Goal: Contribute content: Contribute content

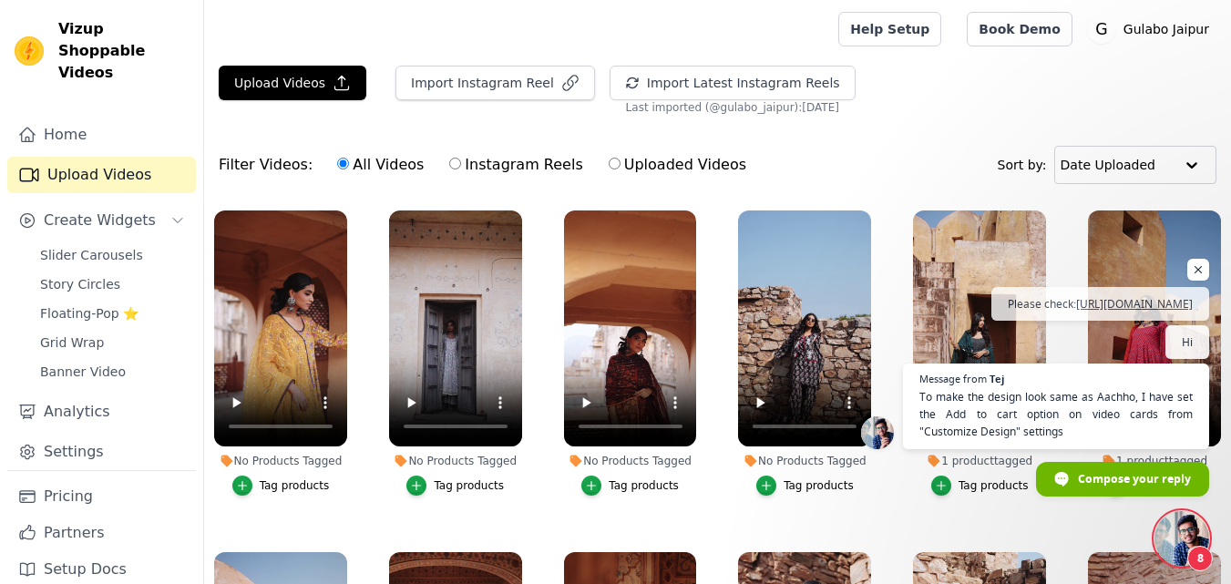
scroll to position [687, 0]
click at [1199, 259] on span "Open chat" at bounding box center [1199, 270] width 23 height 23
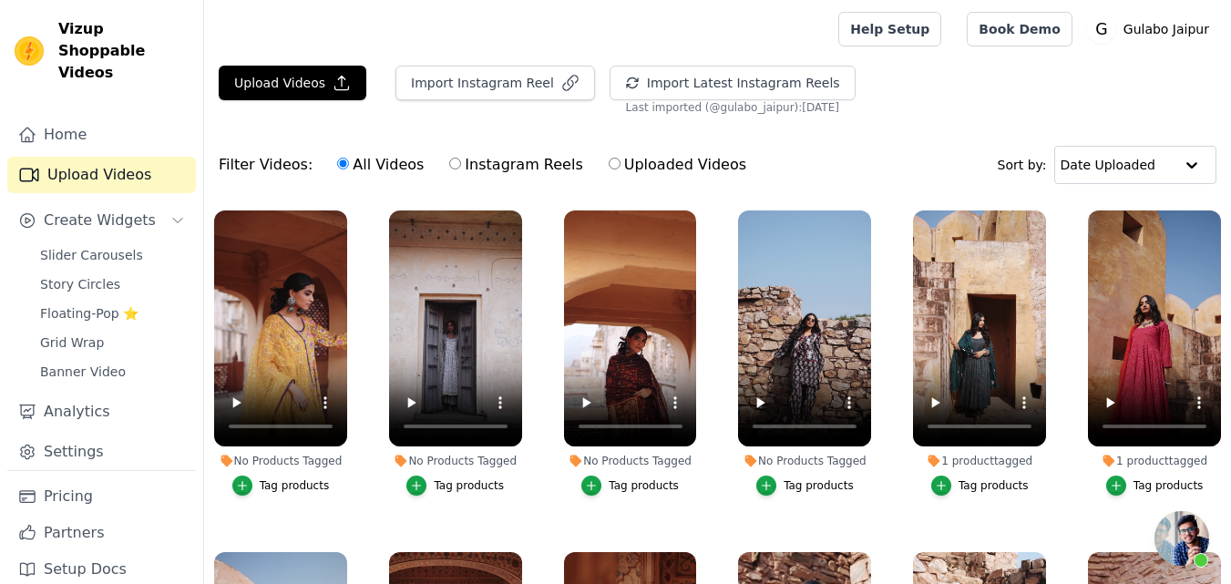
scroll to position [91, 0]
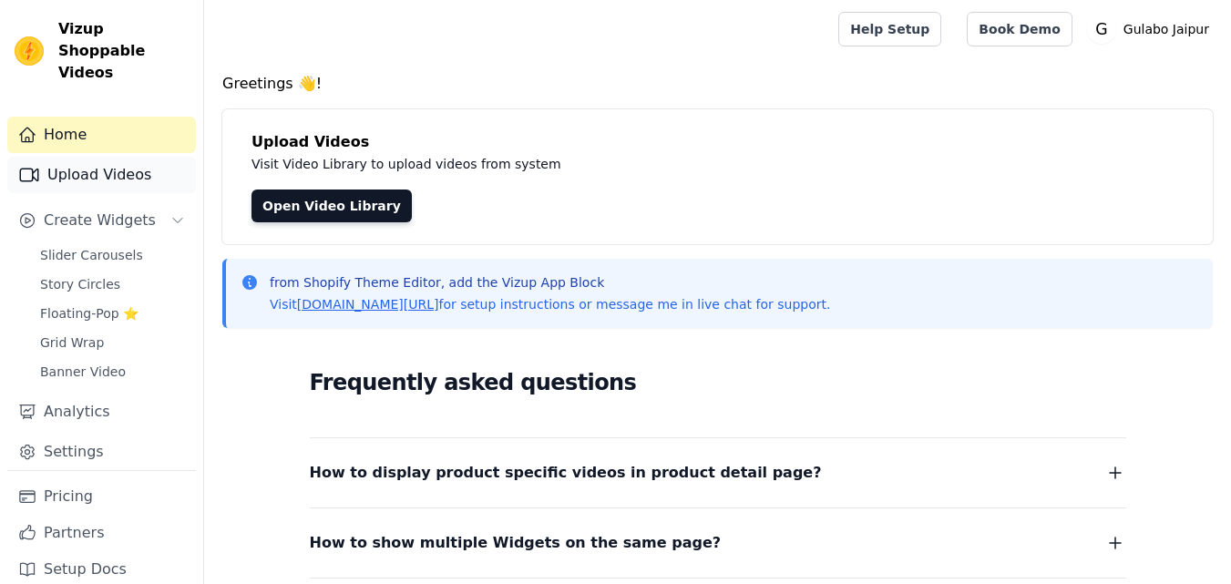
click at [74, 157] on link "Upload Videos" at bounding box center [101, 175] width 189 height 36
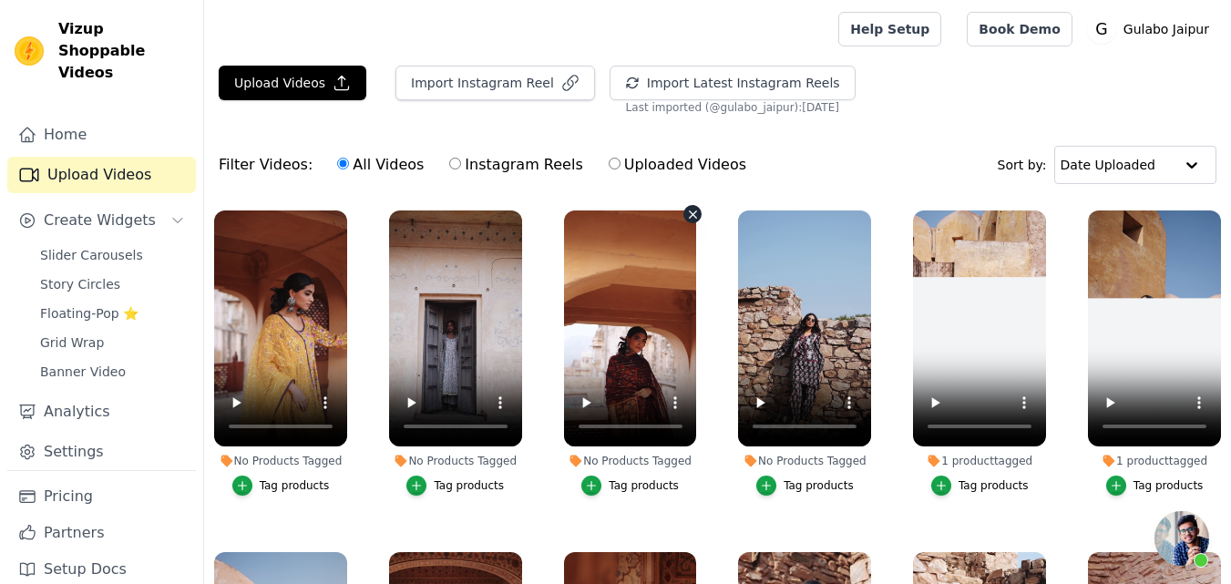
scroll to position [687, 0]
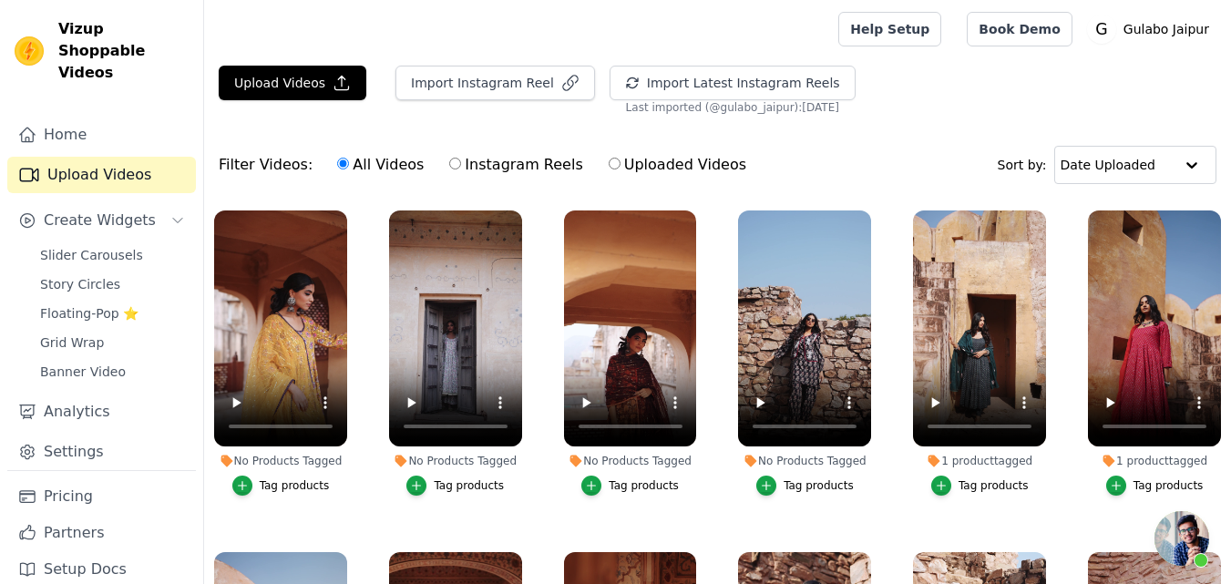
click at [778, 487] on button "Tag products" at bounding box center [806, 486] width 98 height 20
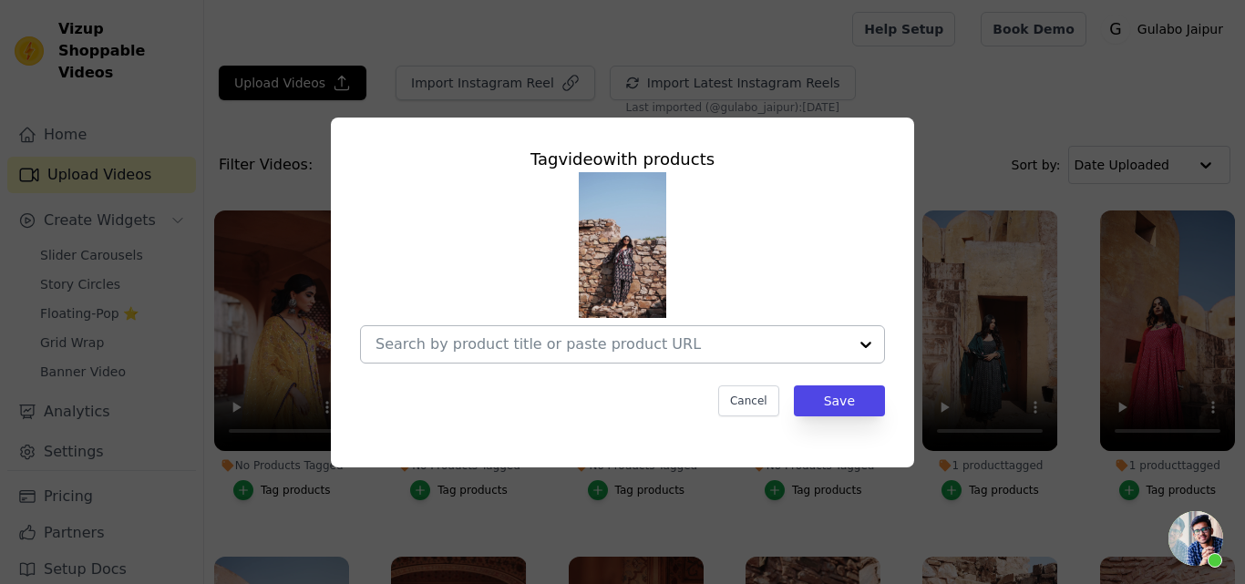
click at [523, 331] on div at bounding box center [612, 344] width 472 height 36
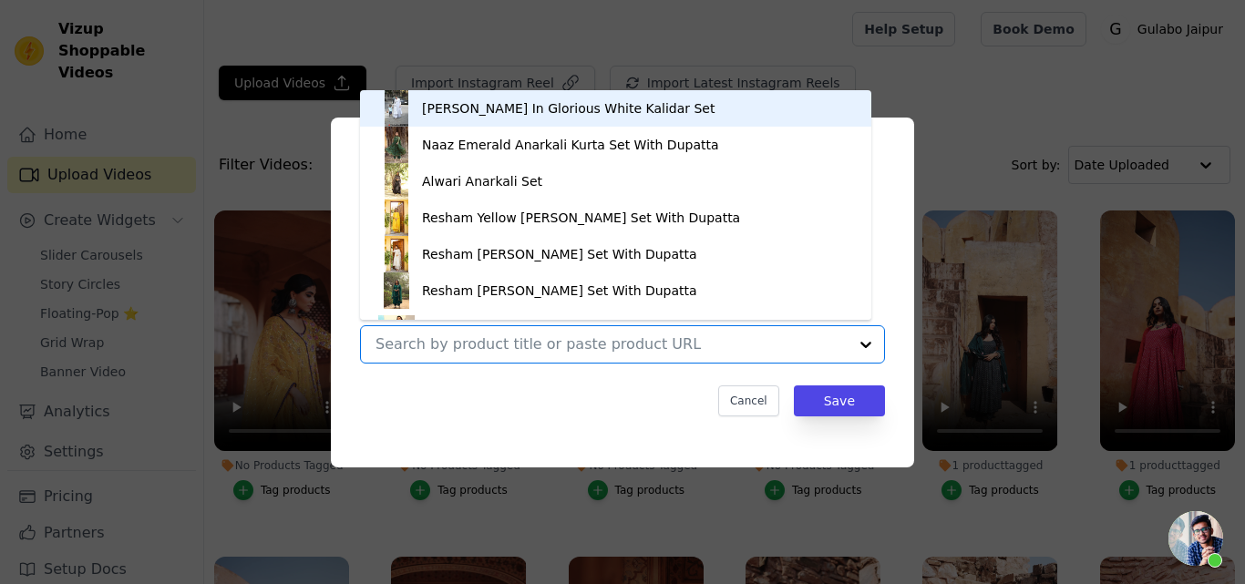
paste input "QIA BLACK CO-ORD SET"
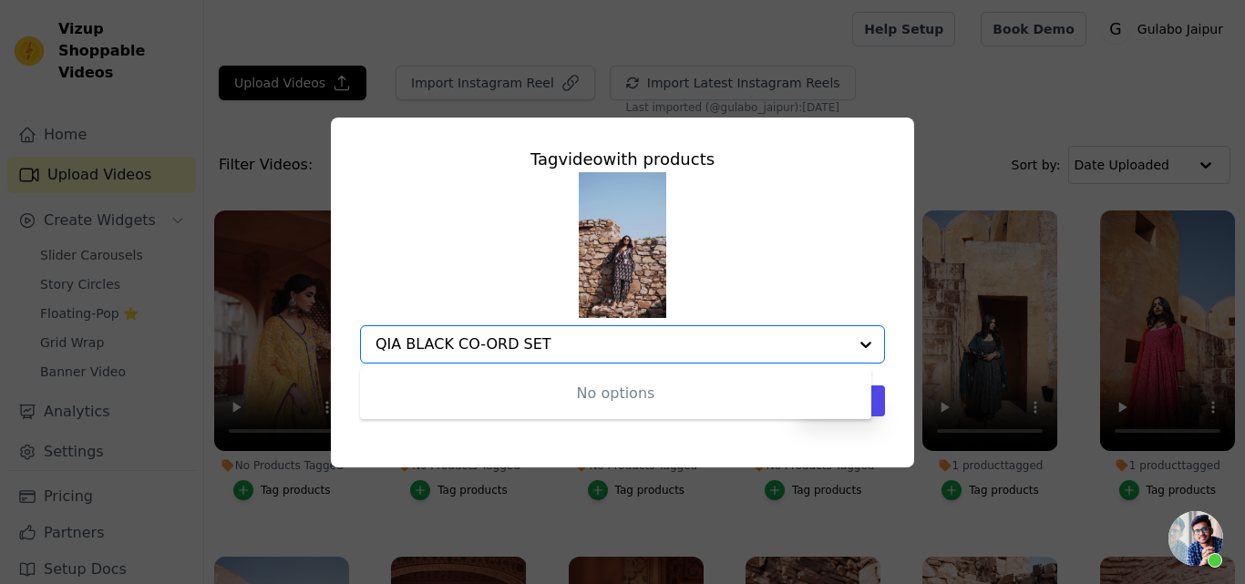
type input "QIA BLACK CO-ORD SET"
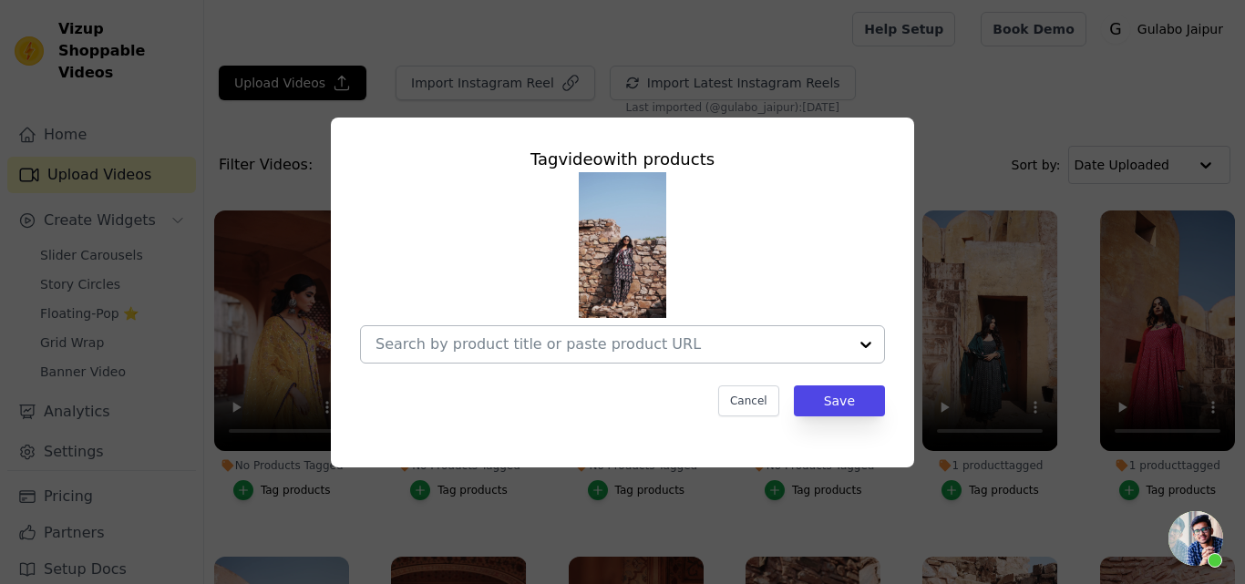
click at [458, 349] on input "No Products Tagged Tag video with products Cancel Save Tag products" at bounding box center [612, 343] width 472 height 17
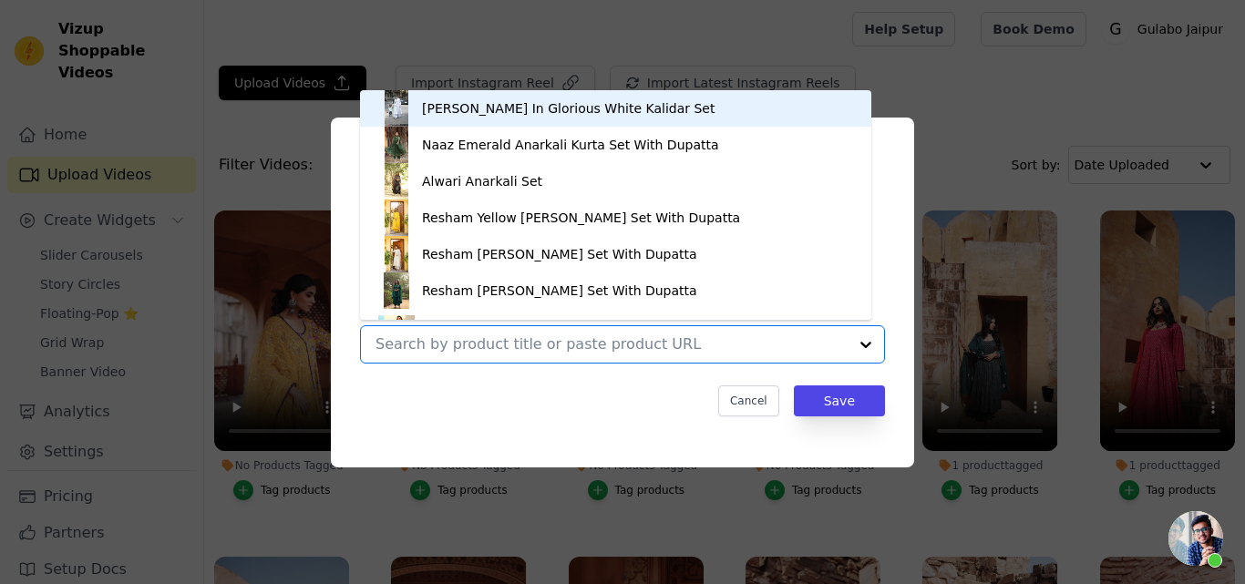
paste input "Qia 3 Piece Set"
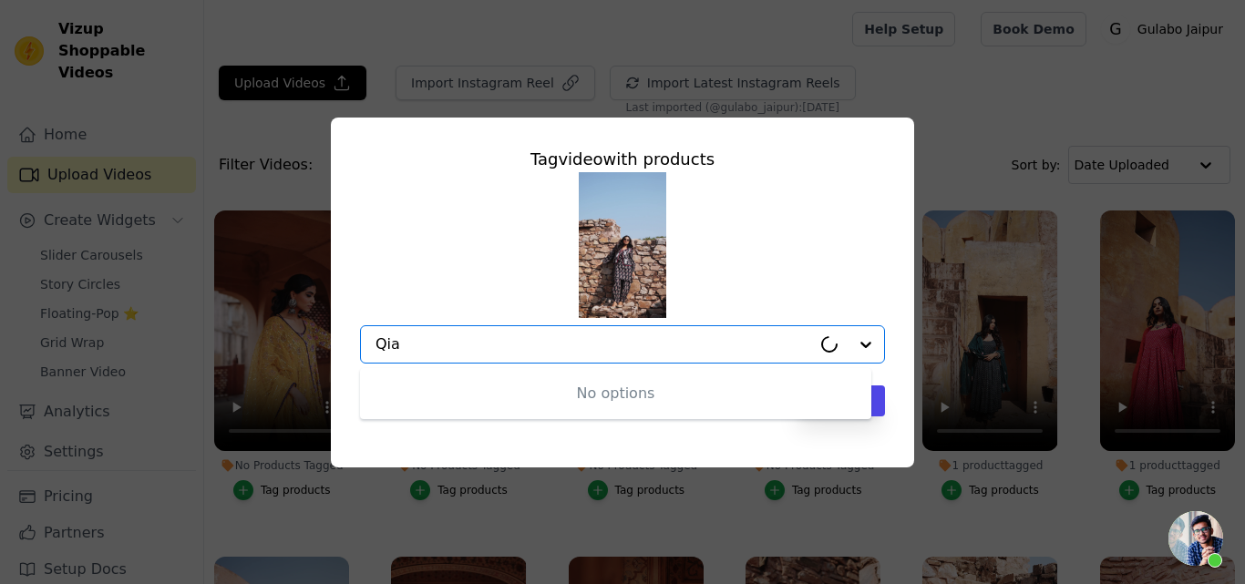
type input "Qia"
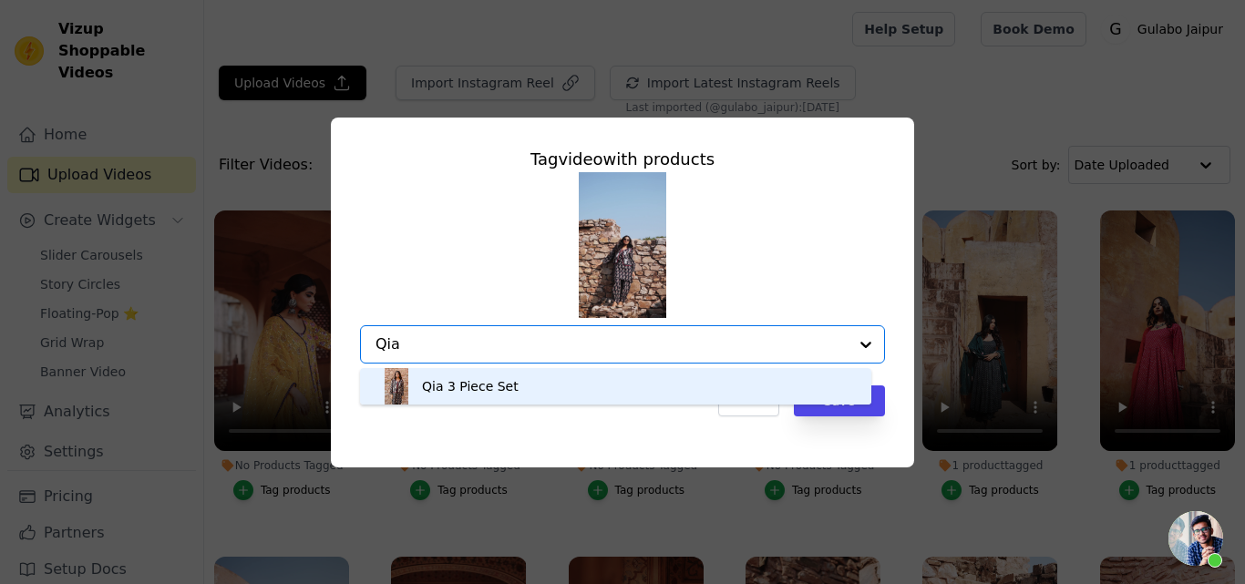
click at [458, 382] on div "Qia 3 Piece Set" at bounding box center [470, 386] width 97 height 18
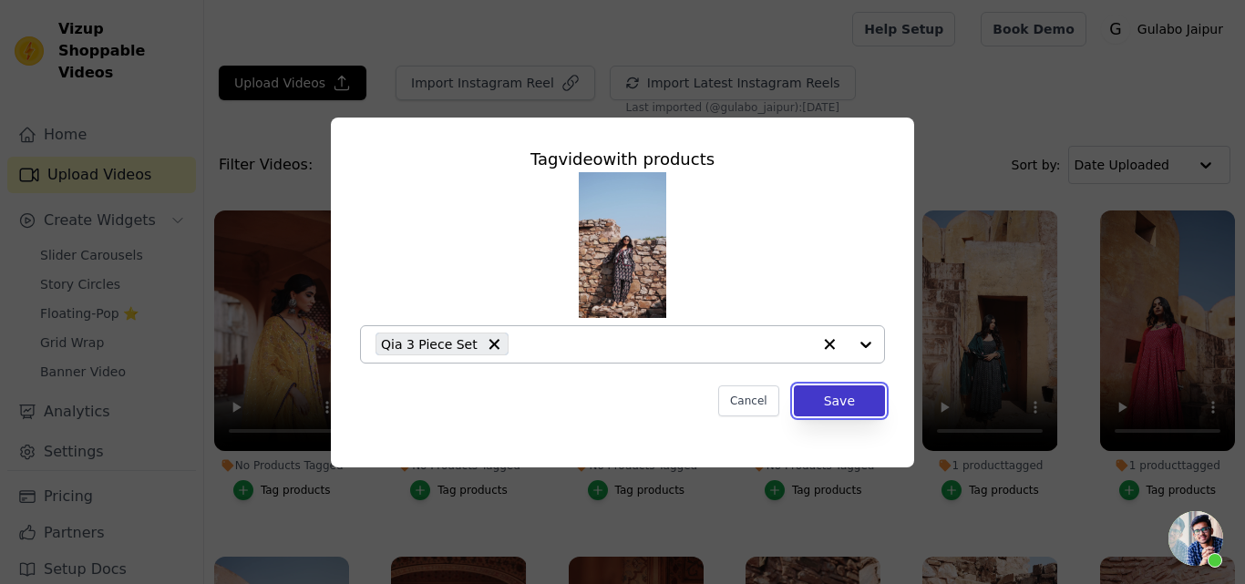
click at [842, 403] on button "Save" at bounding box center [839, 401] width 91 height 31
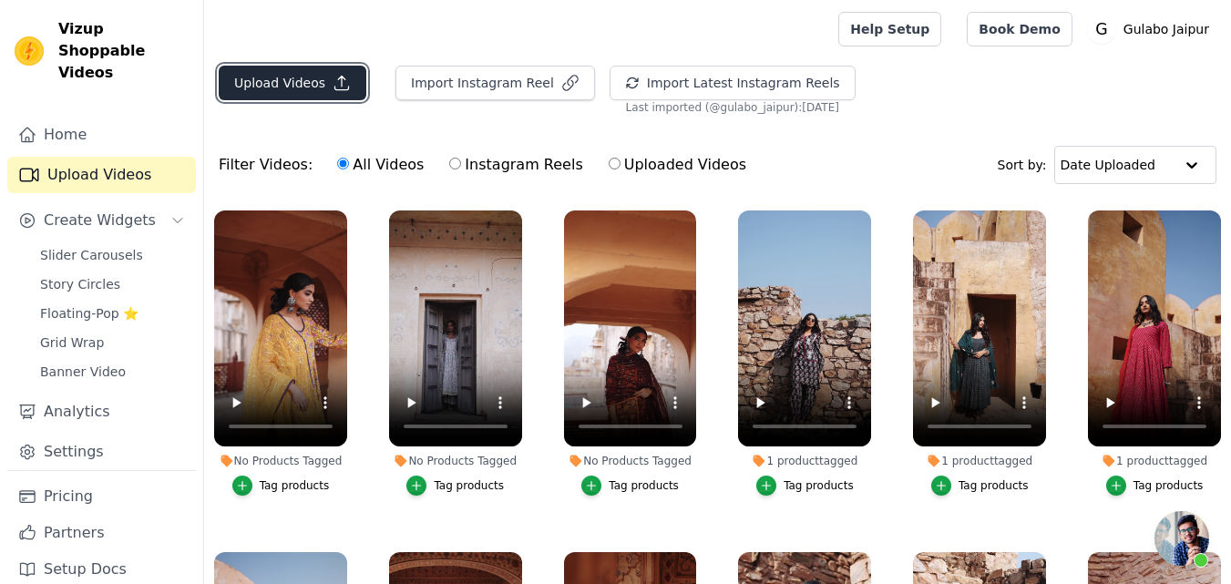
click at [304, 75] on button "Upload Videos" at bounding box center [293, 83] width 148 height 35
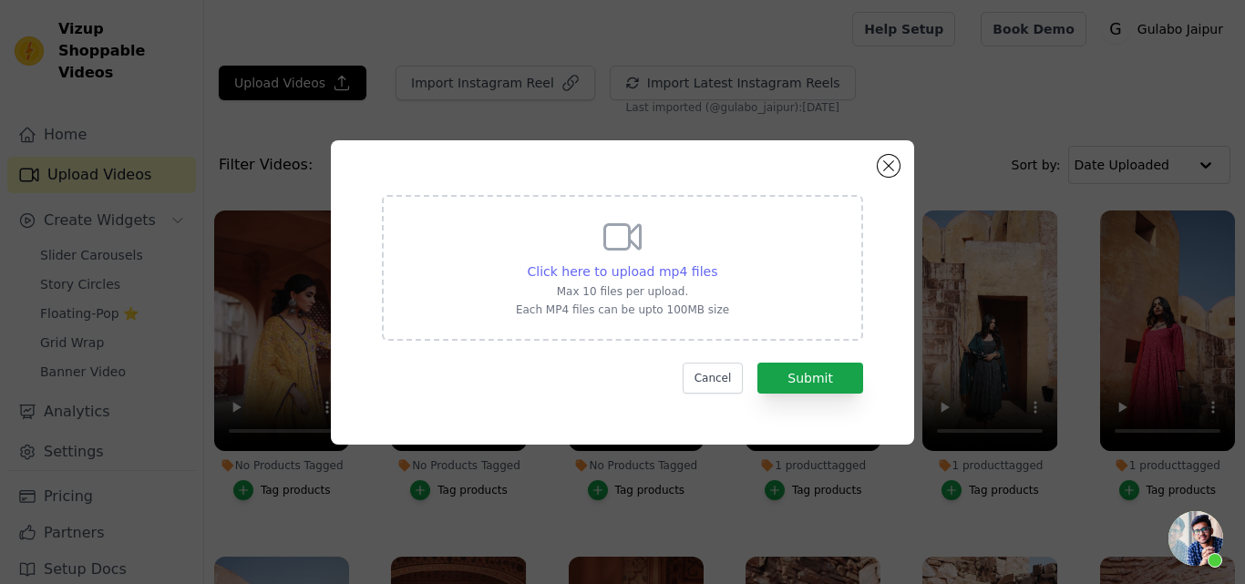
click at [554, 269] on span "Click here to upload mp4 files" at bounding box center [623, 271] width 191 height 15
click at [716, 263] on input "Click here to upload mp4 files Max 10 files per upload. Each MP4 files can be u…" at bounding box center [716, 262] width 1 height 1
type input "C:\fakepath\QIA GREEN CO-ORD SET.mp4"
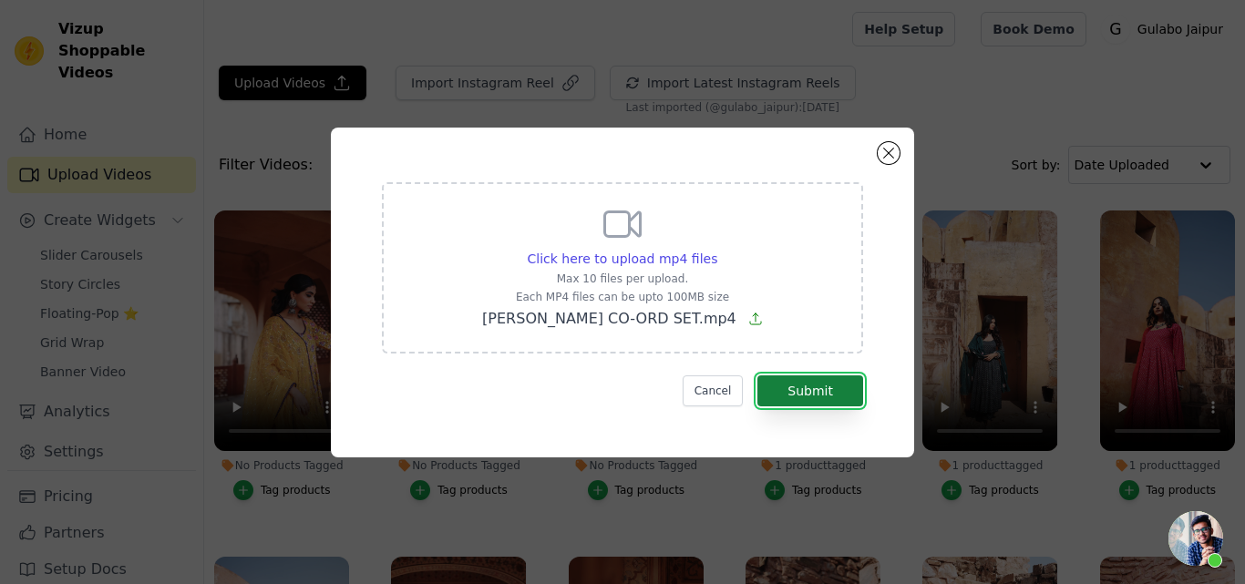
click at [779, 376] on button "Submit" at bounding box center [810, 391] width 106 height 31
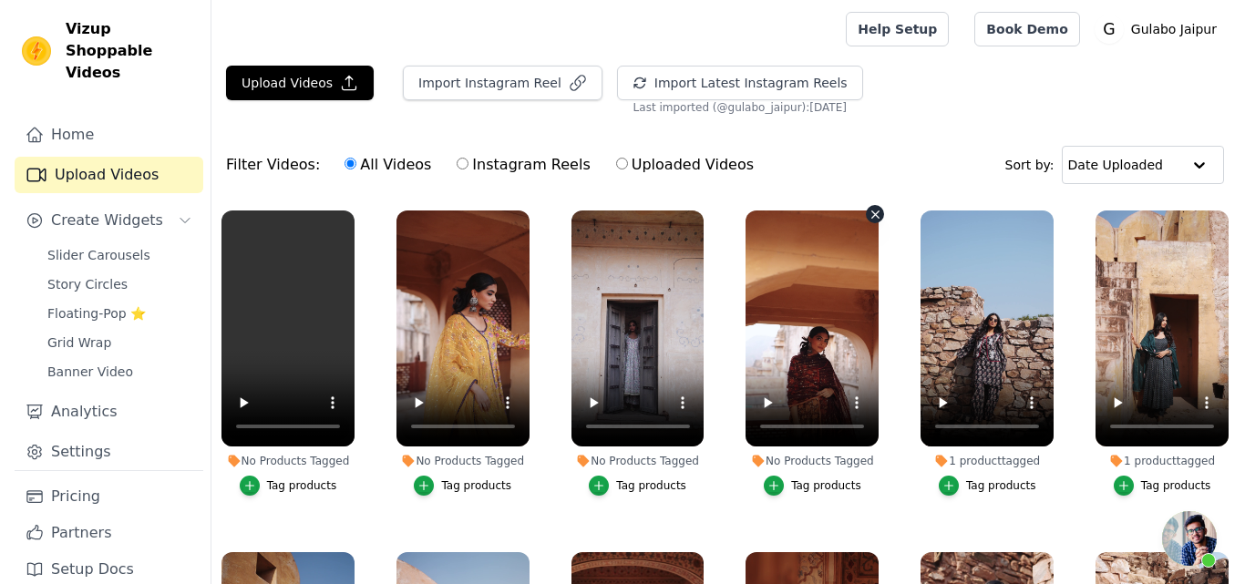
scroll to position [687, 0]
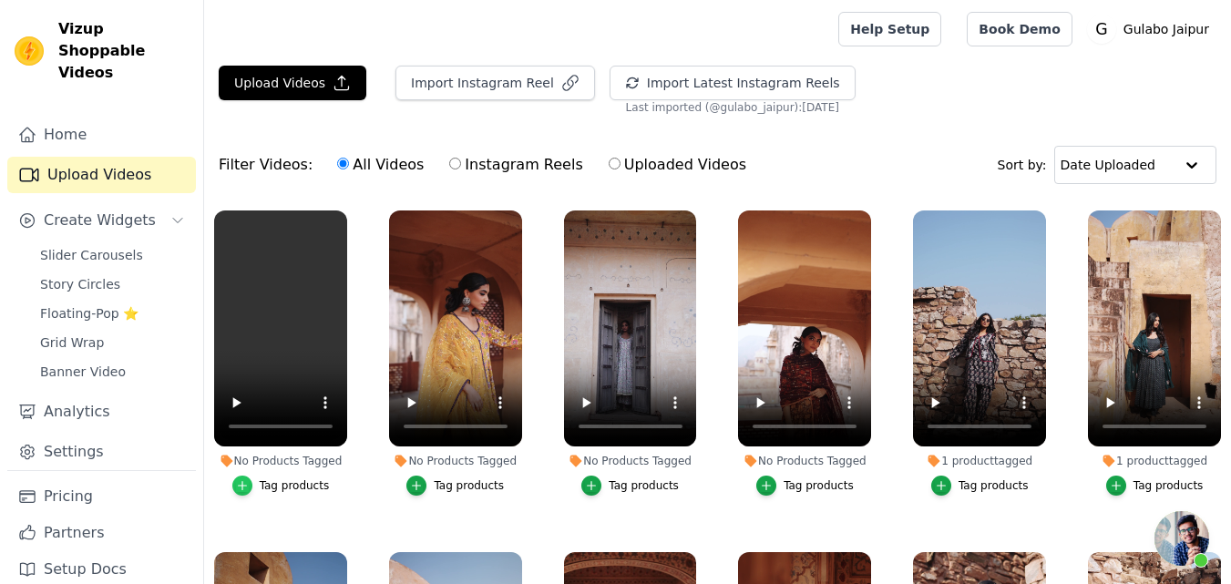
click at [245, 487] on icon "button" at bounding box center [242, 486] width 8 height 8
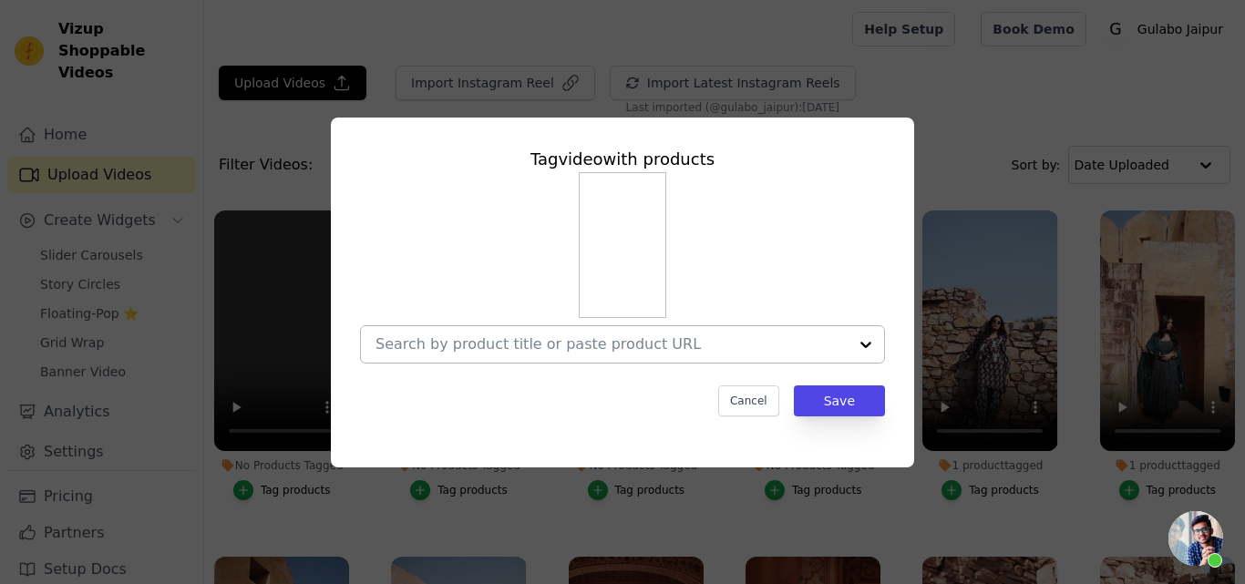
click at [458, 341] on input "No Products Tagged Tag video with products Cancel Save Tag products" at bounding box center [612, 343] width 472 height 17
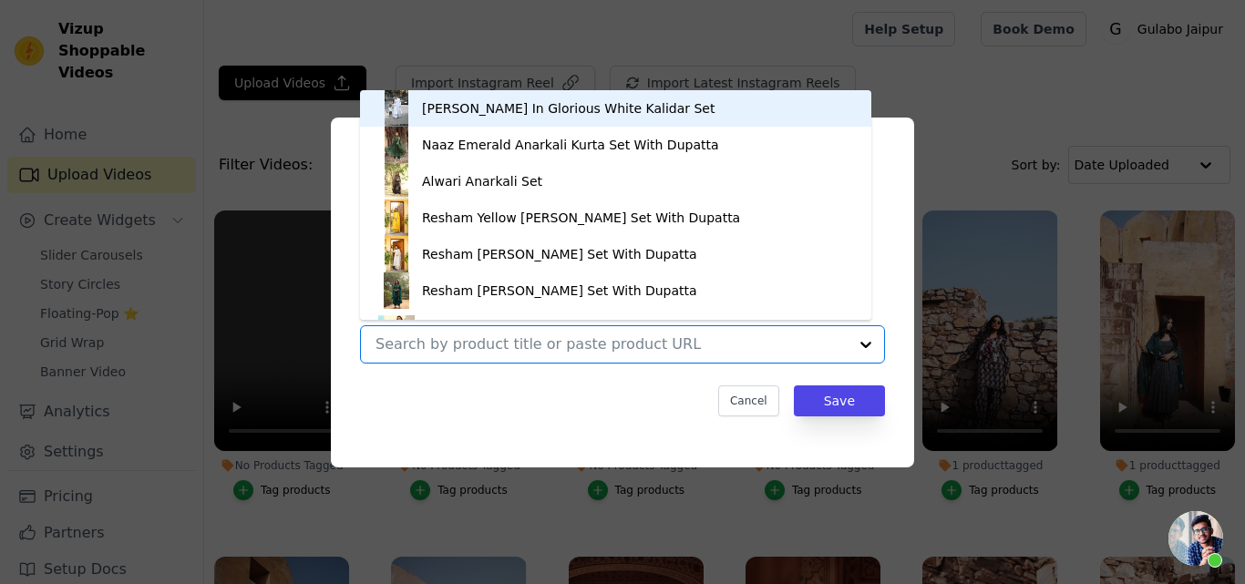
paste input "Qia 3 Piece Set"
type input "Qia 3 Piece Set"
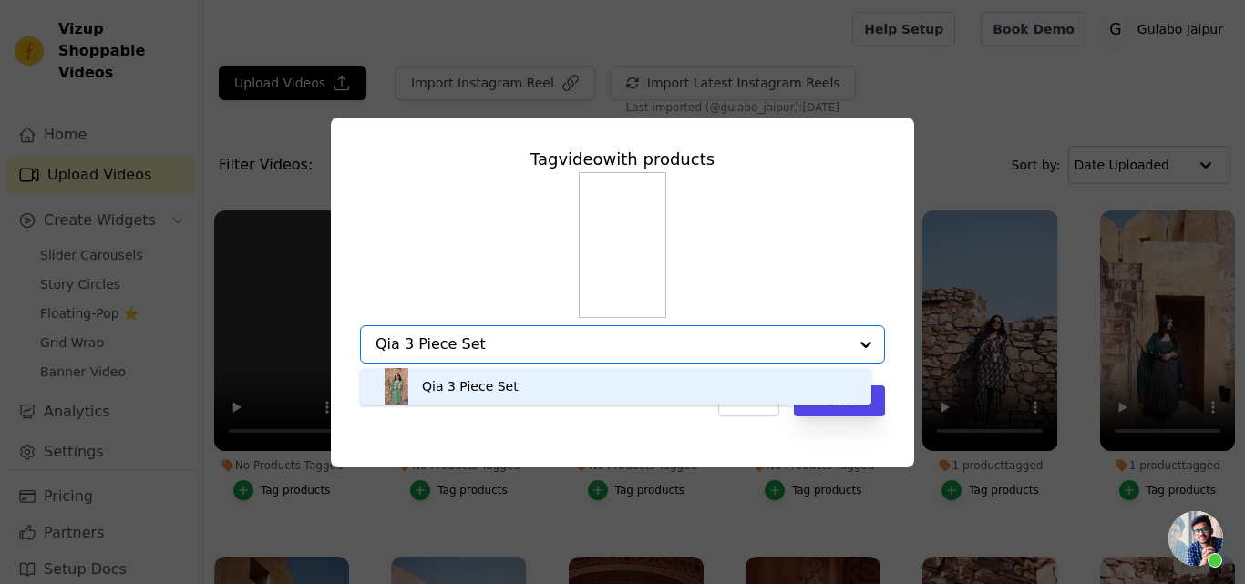
click at [436, 388] on div "Qia 3 Piece Set" at bounding box center [470, 386] width 97 height 18
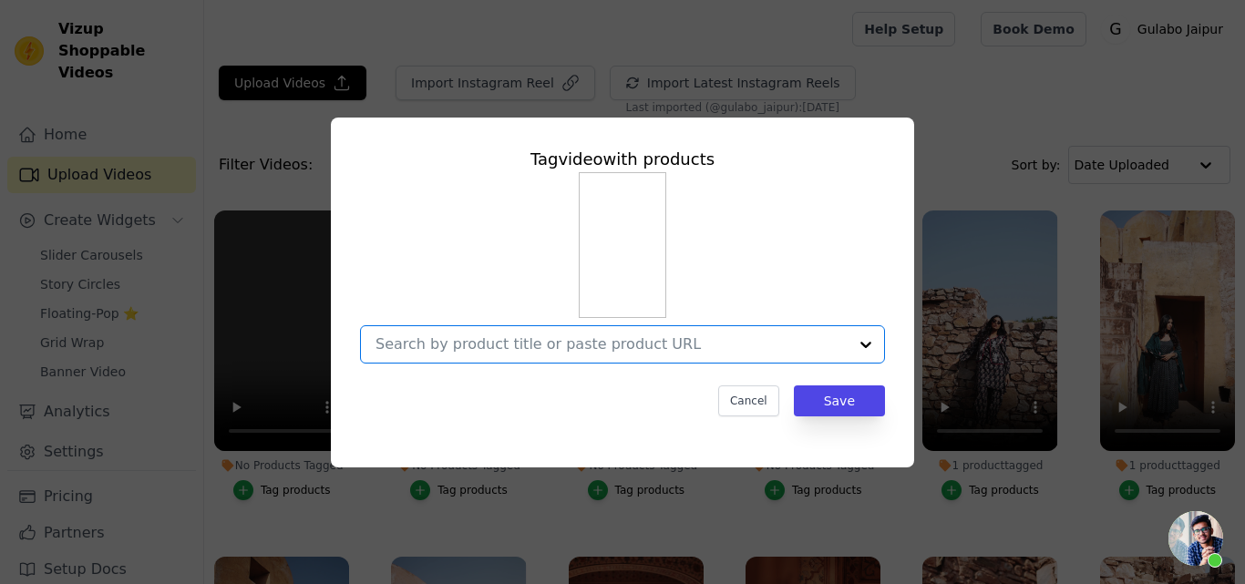
click at [467, 344] on input "No Products Tagged Tag video with products Option undefined, selected. Select i…" at bounding box center [612, 343] width 472 height 17
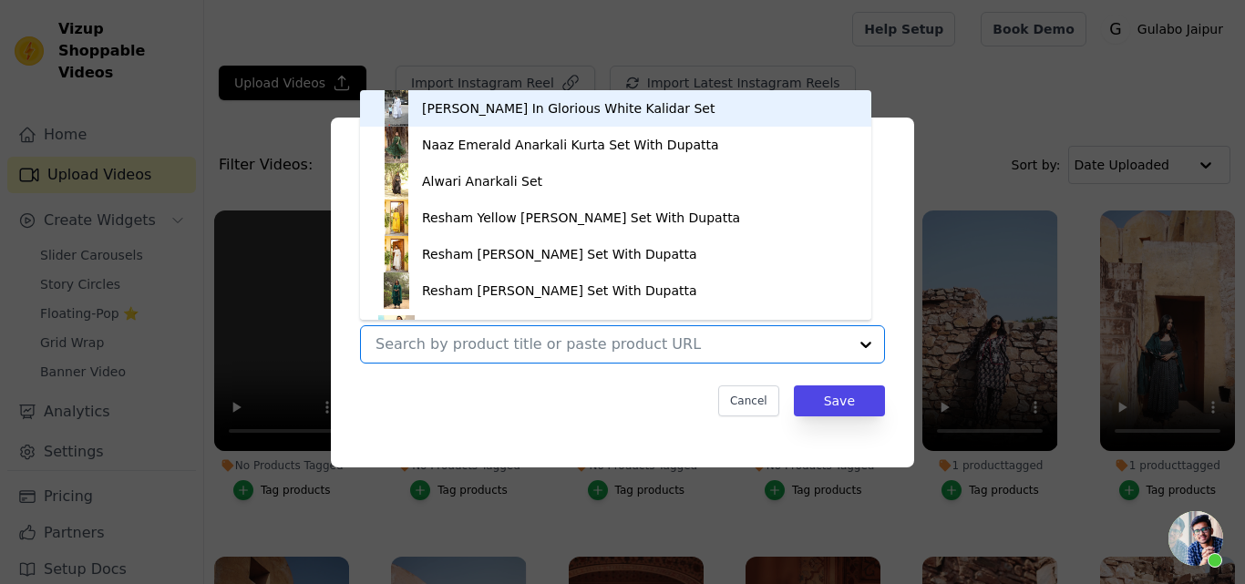
paste input "Qia 3 Piece Set"
type input "Qia 3 Piece Set"
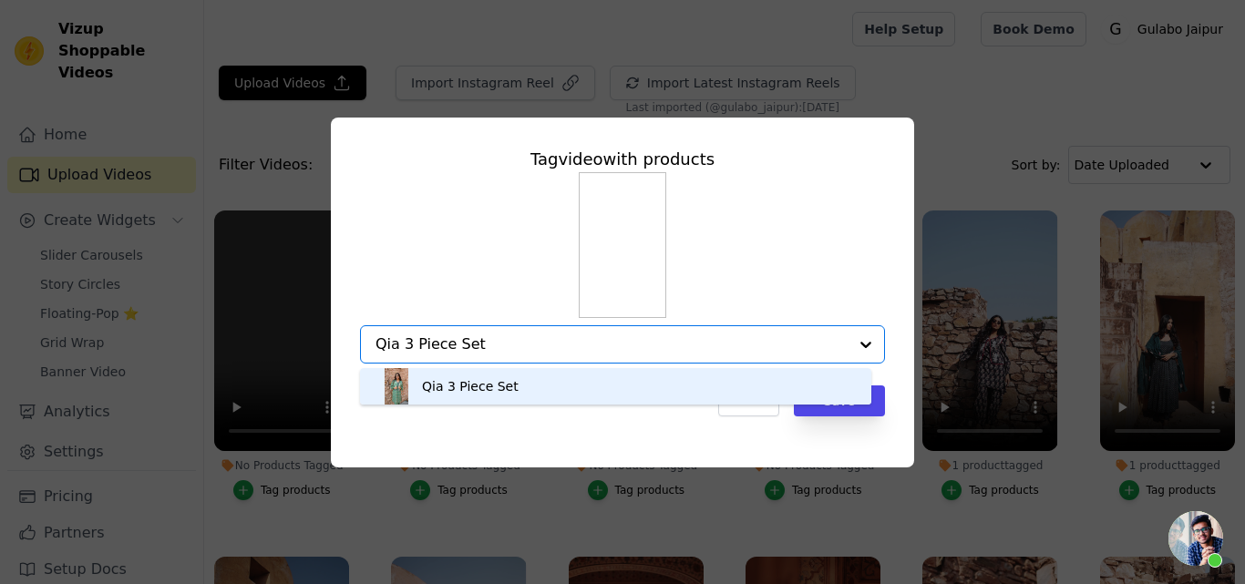
click at [441, 391] on div "Qia 3 Piece Set" at bounding box center [470, 386] width 97 height 18
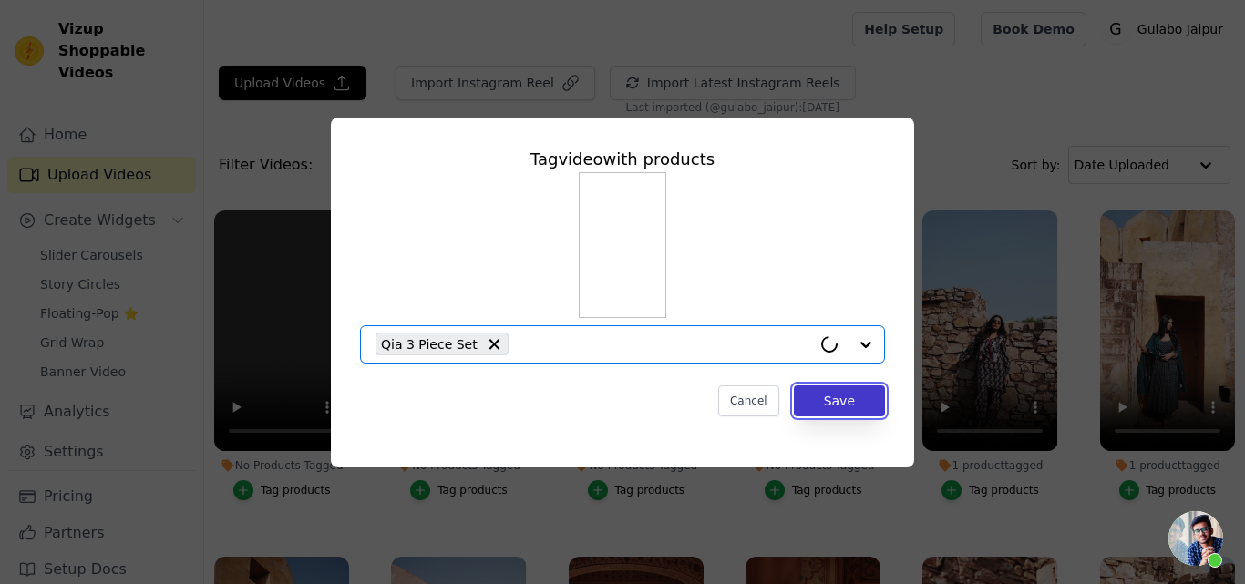
click at [842, 396] on button "Save" at bounding box center [839, 401] width 91 height 31
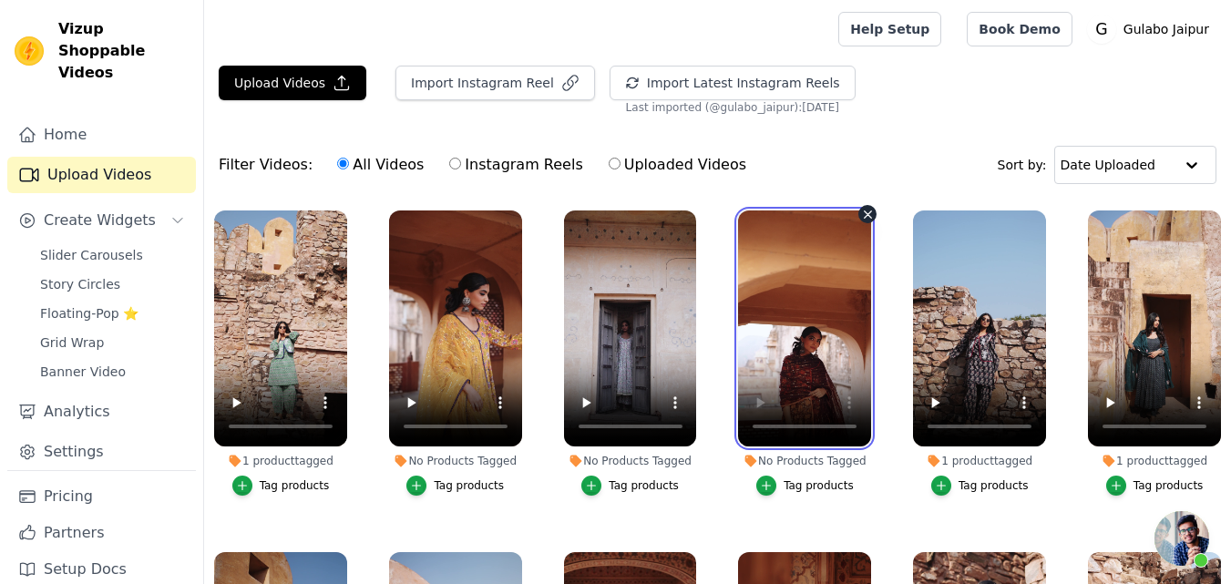
click at [810, 355] on video at bounding box center [804, 329] width 133 height 236
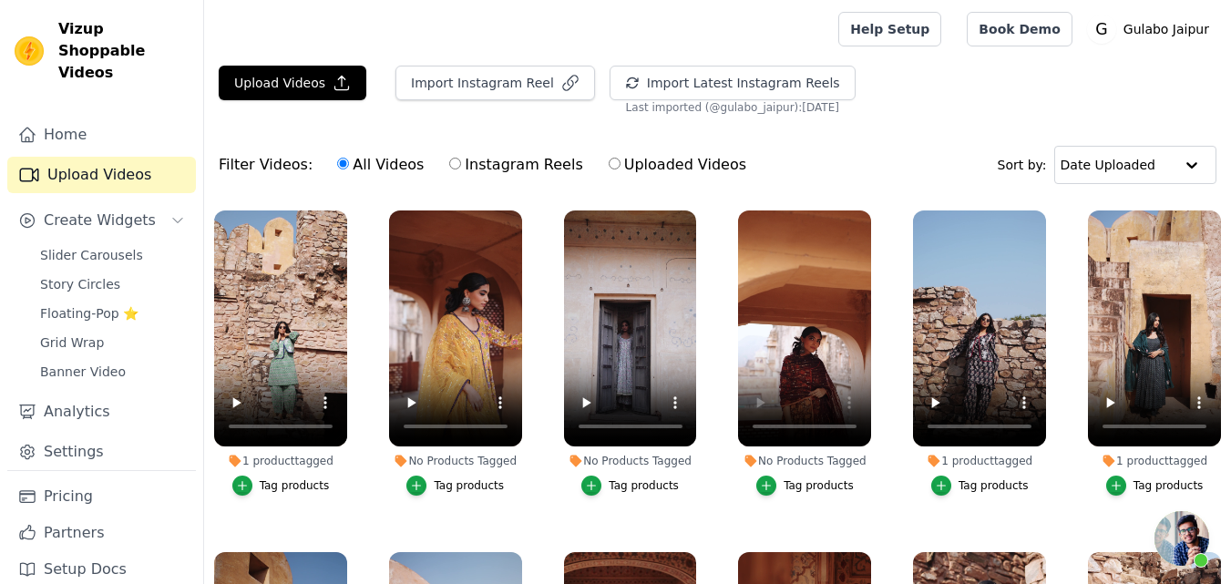
click at [807, 480] on div "Tag products" at bounding box center [819, 486] width 70 height 15
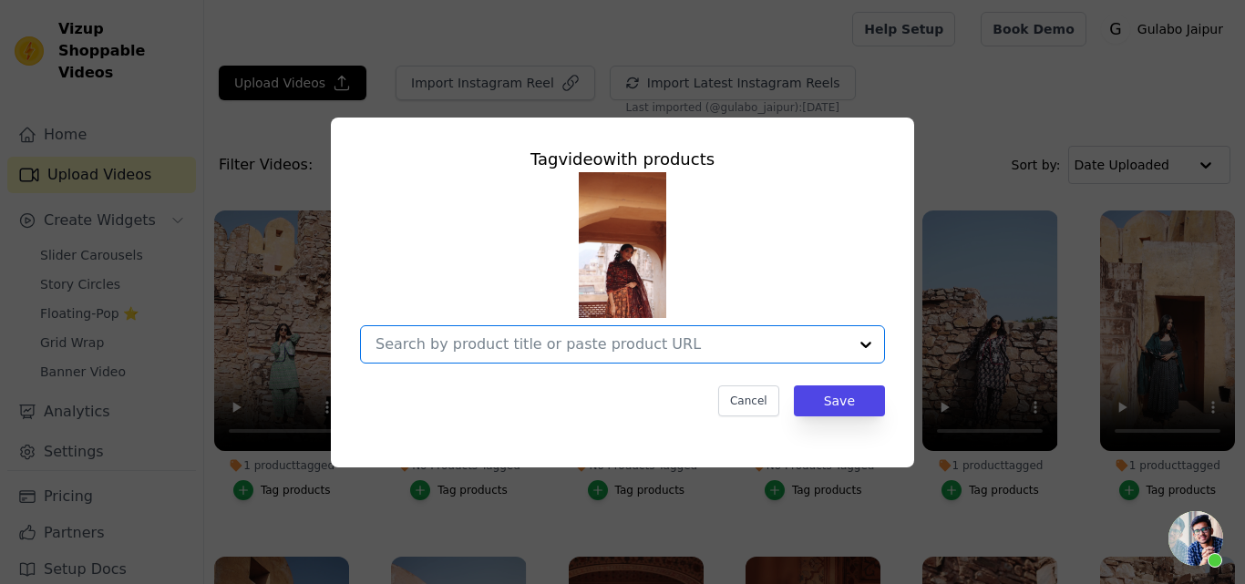
click at [467, 345] on input "No Products Tagged Tag video with products Option undefined, selected. Select i…" at bounding box center [612, 343] width 472 height 17
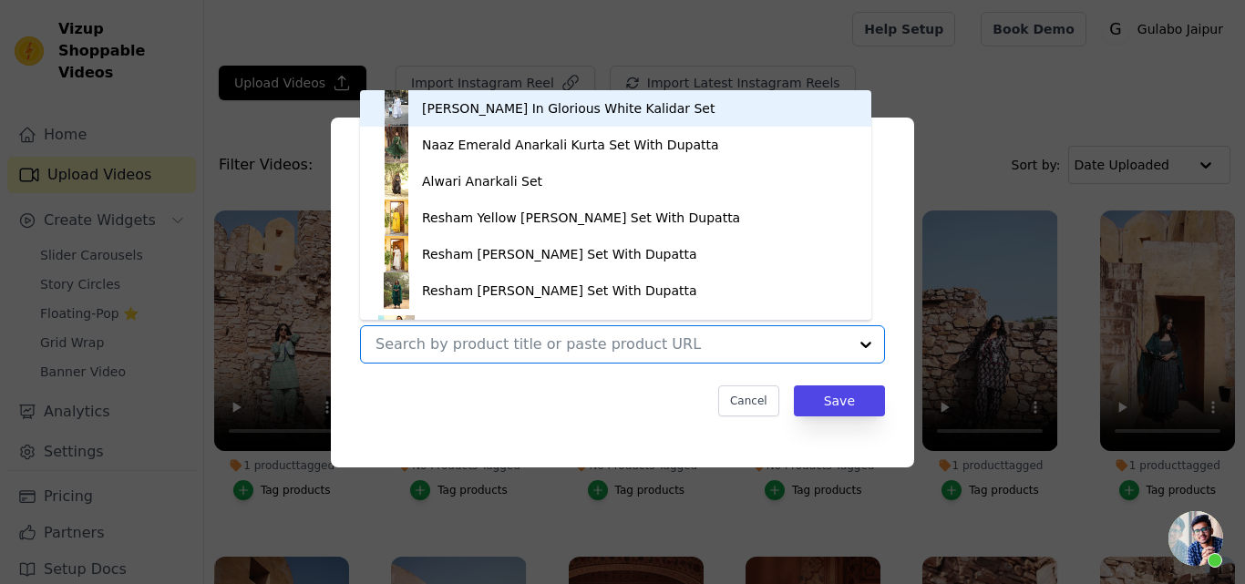
paste input "Prital Taari Brown Anarkali Set"
type input "Prital Taari Brown Anarkali Set"
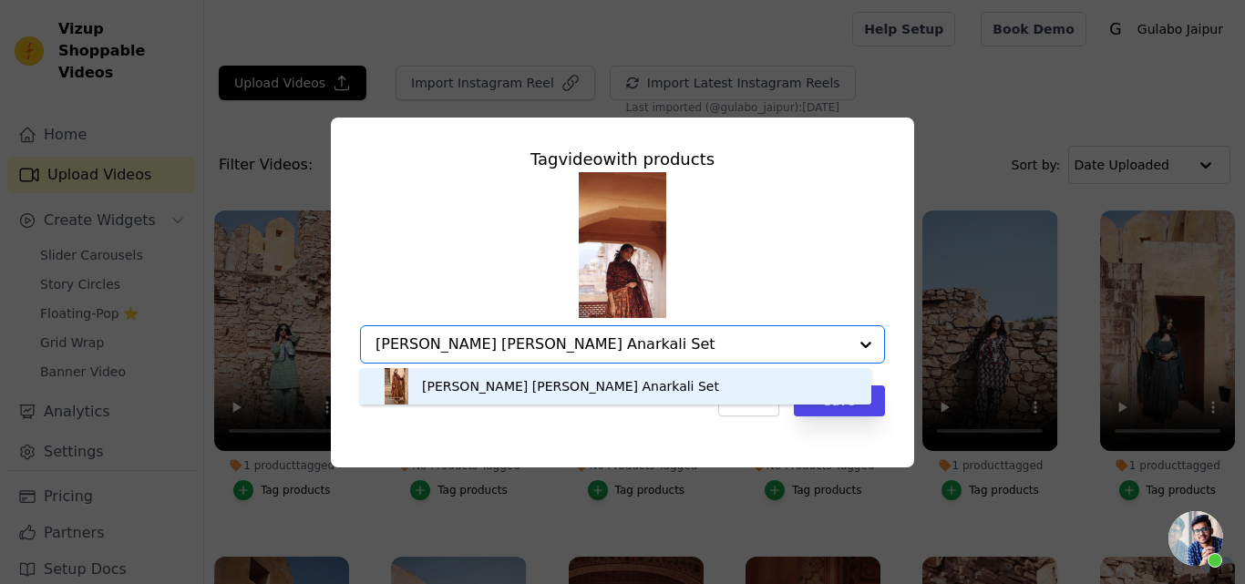
click at [466, 380] on div "Prital Taari Brown Anarkali Set" at bounding box center [570, 386] width 297 height 18
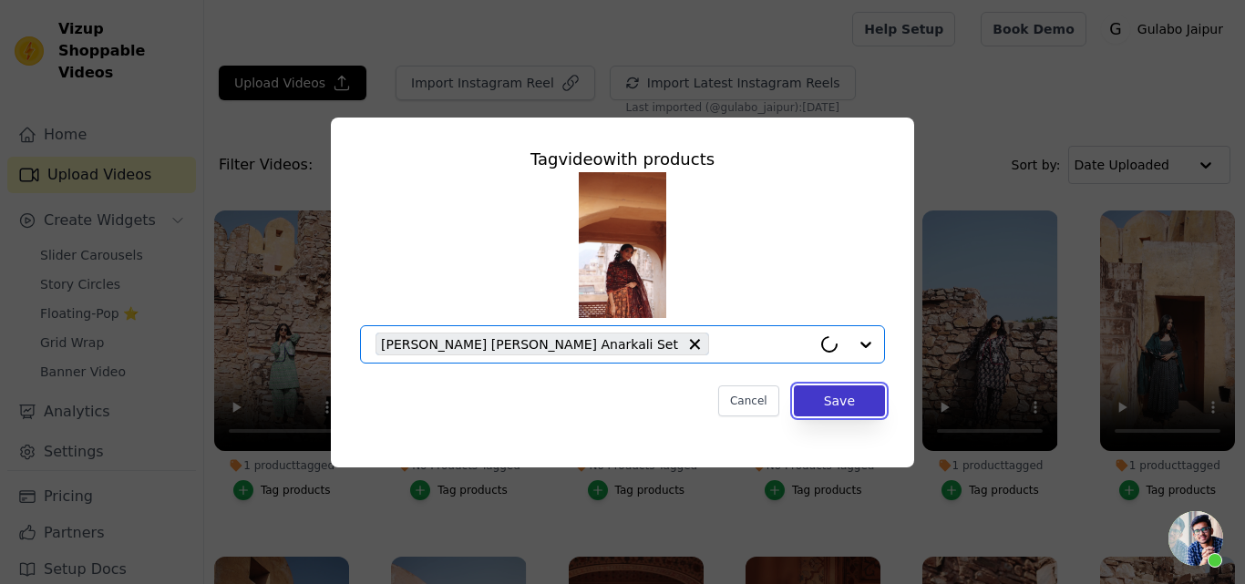
click at [852, 391] on button "Save" at bounding box center [839, 401] width 91 height 31
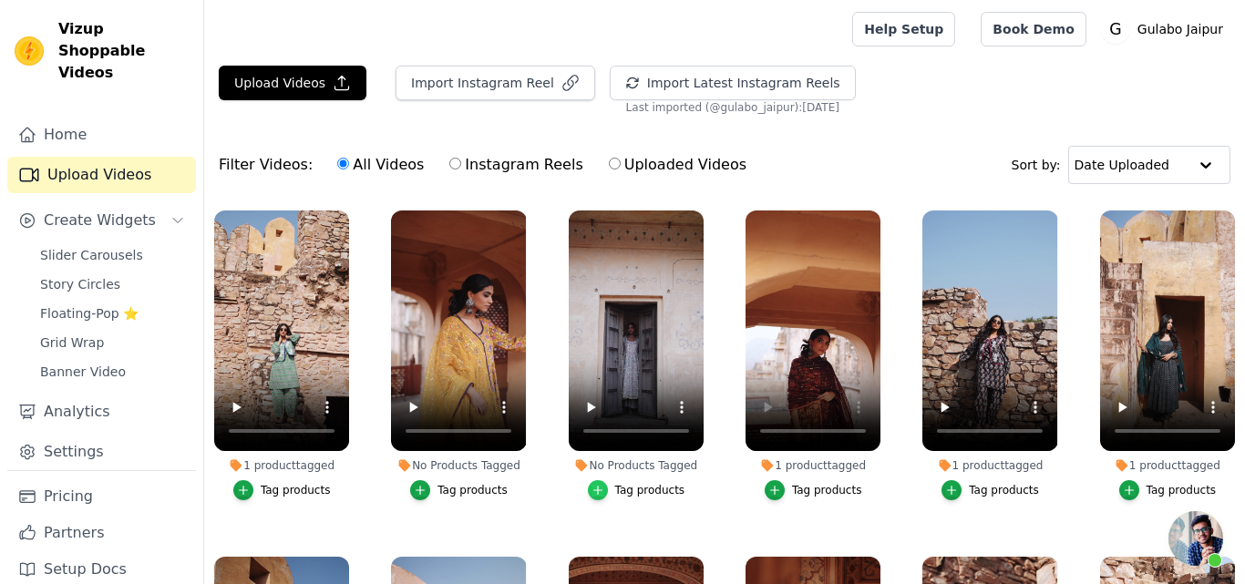
click at [606, 483] on div "button" at bounding box center [598, 490] width 20 height 20
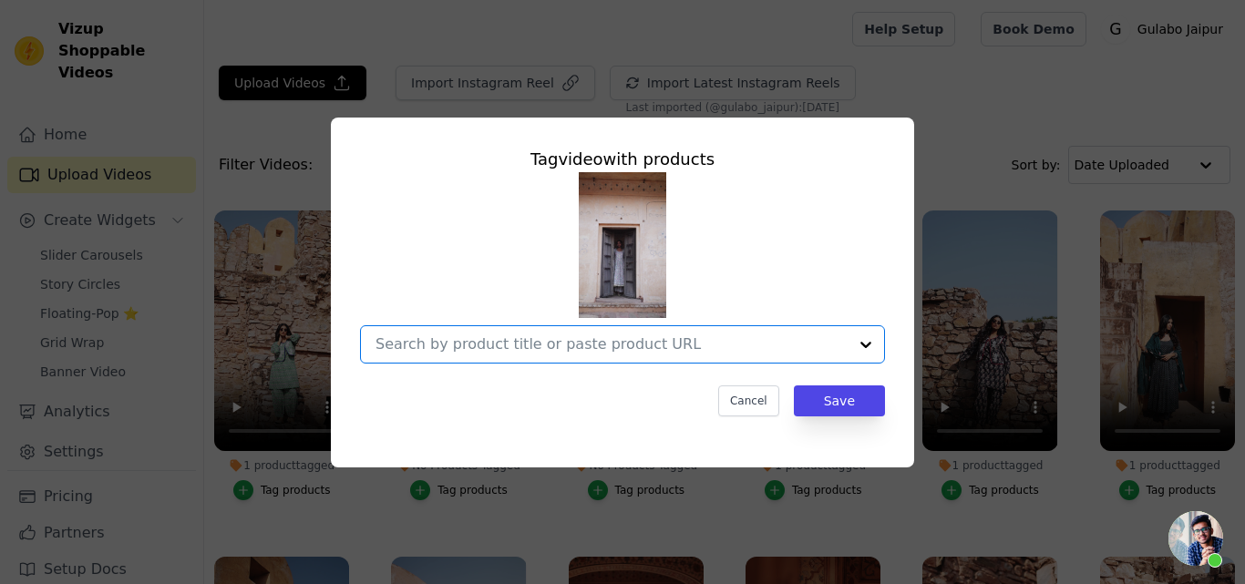
click at [536, 345] on input "No Products Tagged Tag video with products Option undefined, selected. Select i…" at bounding box center [612, 343] width 472 height 17
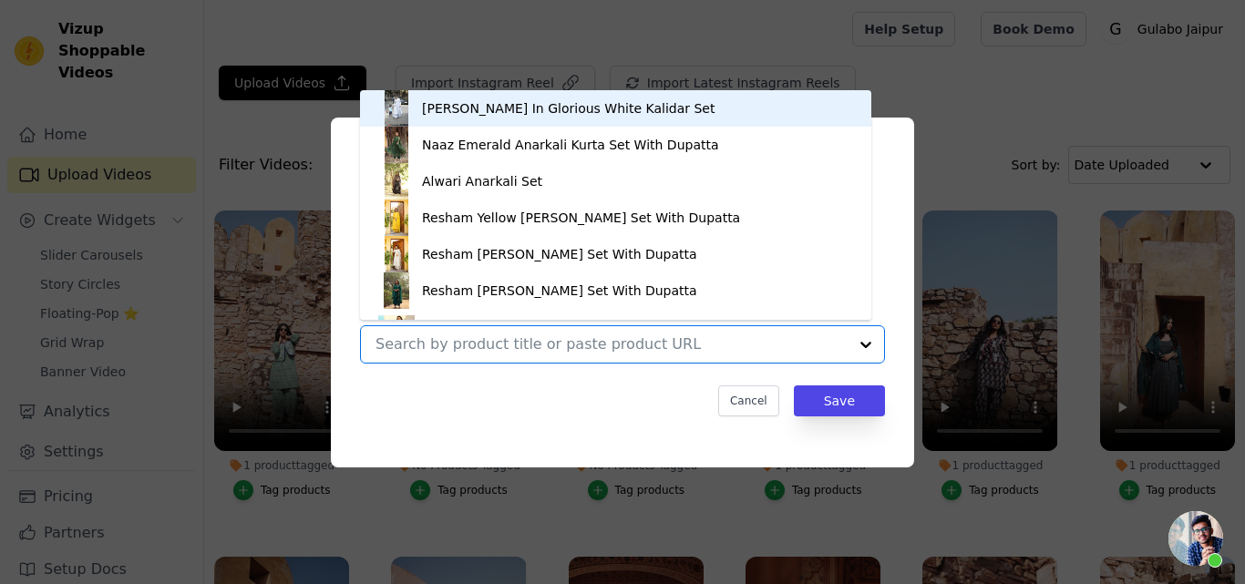
paste input "PRITAL WHITE ANARKALI"
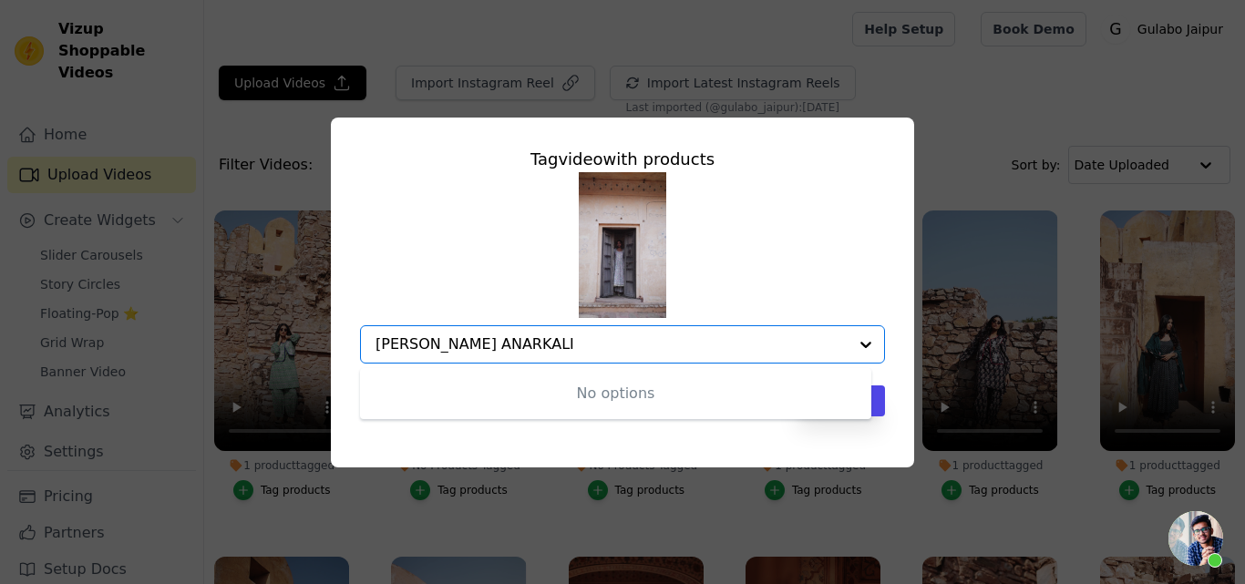
type input "PRITAL WHITE ANARKALI"
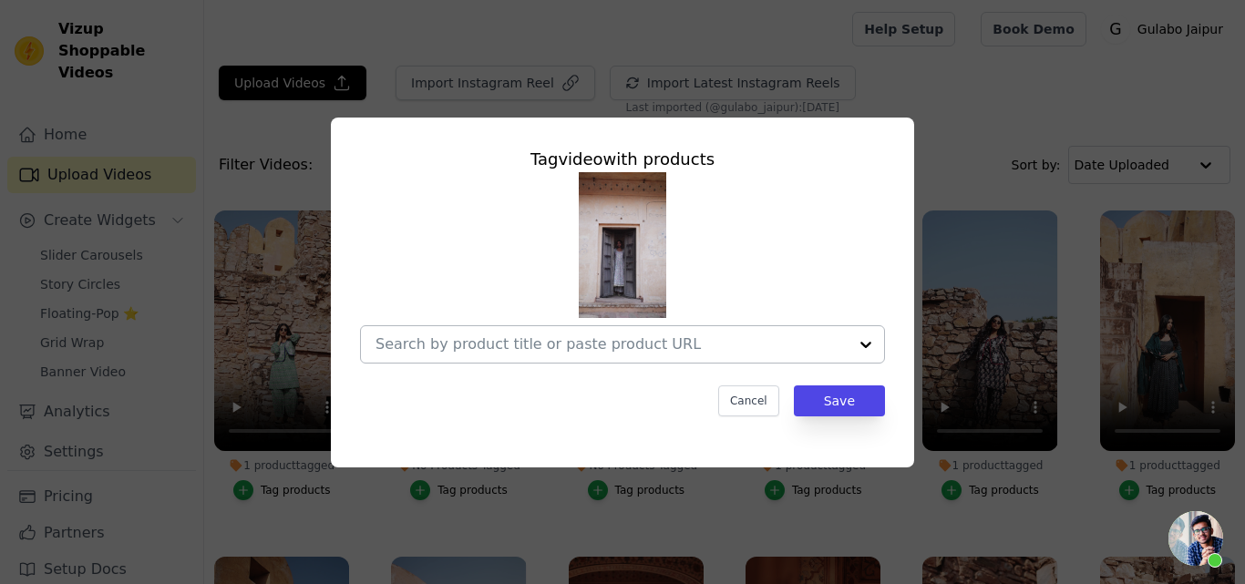
click at [445, 346] on input "No Products Tagged Tag video with products Cancel Save Tag products" at bounding box center [612, 343] width 472 height 17
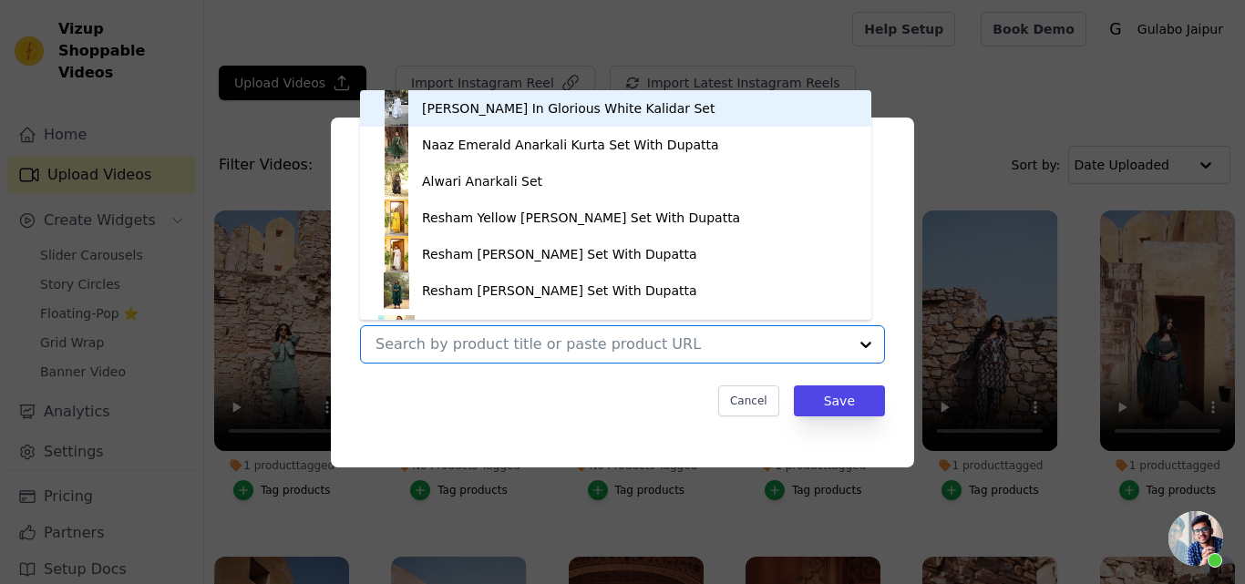
paste input "PRITAL WHITE ANARKALI"
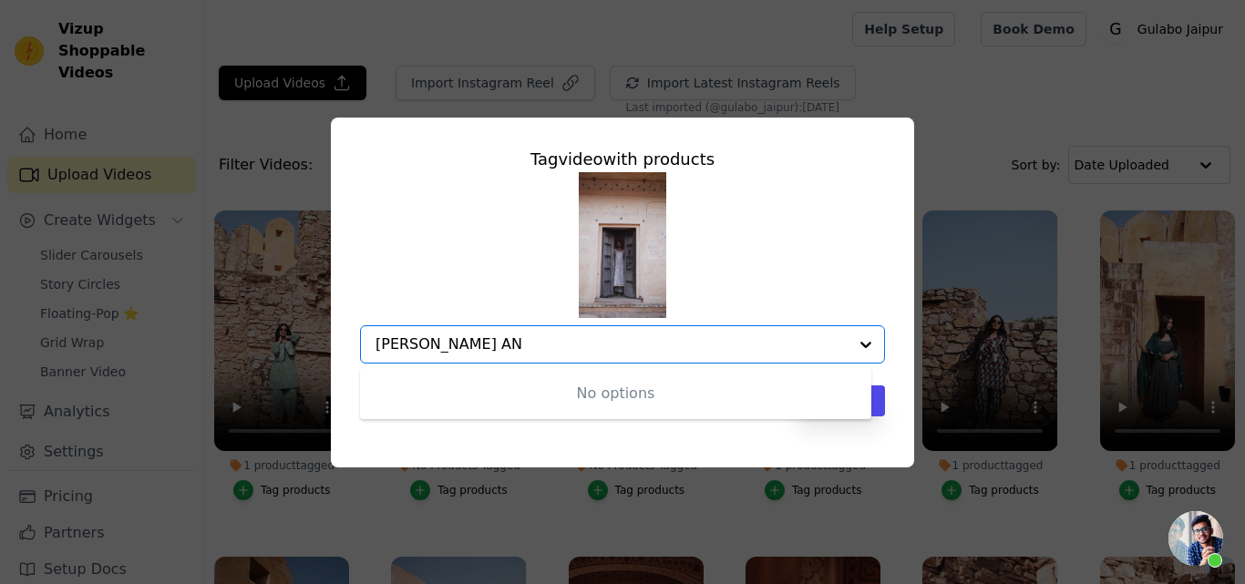
type input "PRITAL WHITE A"
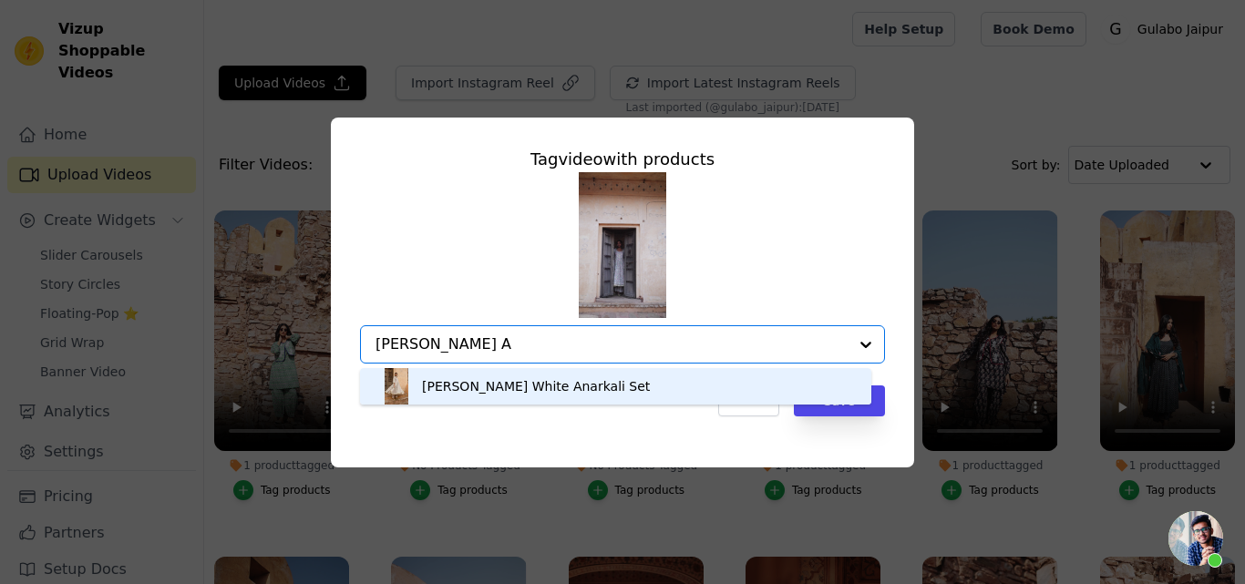
click at [477, 373] on div "Prital Taari White Anarkali Set" at bounding box center [615, 386] width 475 height 36
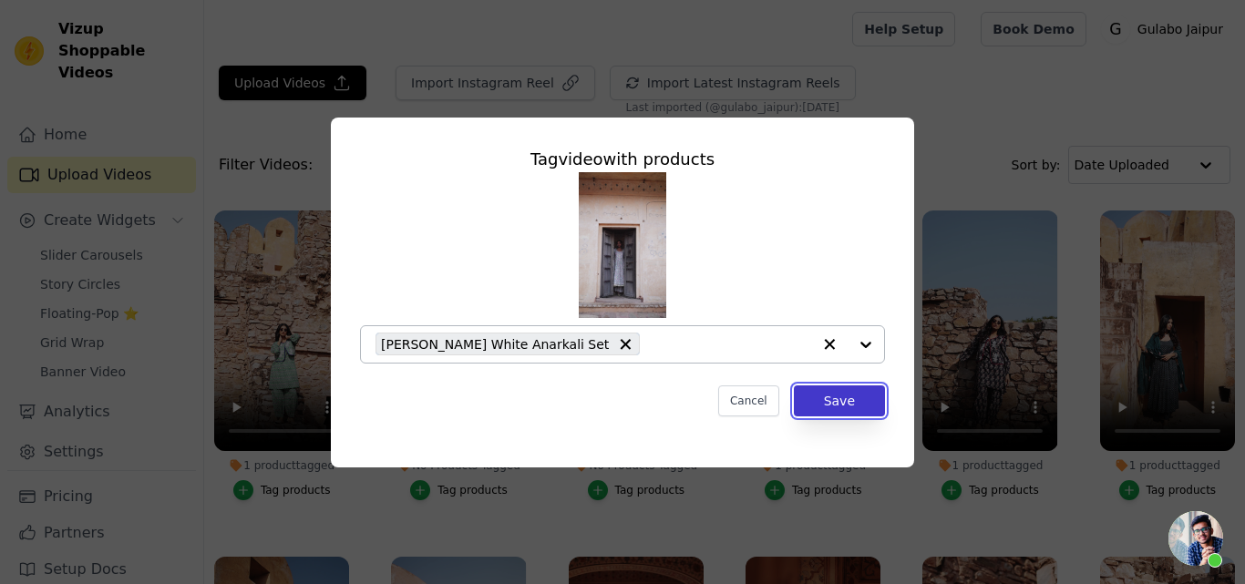
click at [825, 399] on button "Save" at bounding box center [839, 401] width 91 height 31
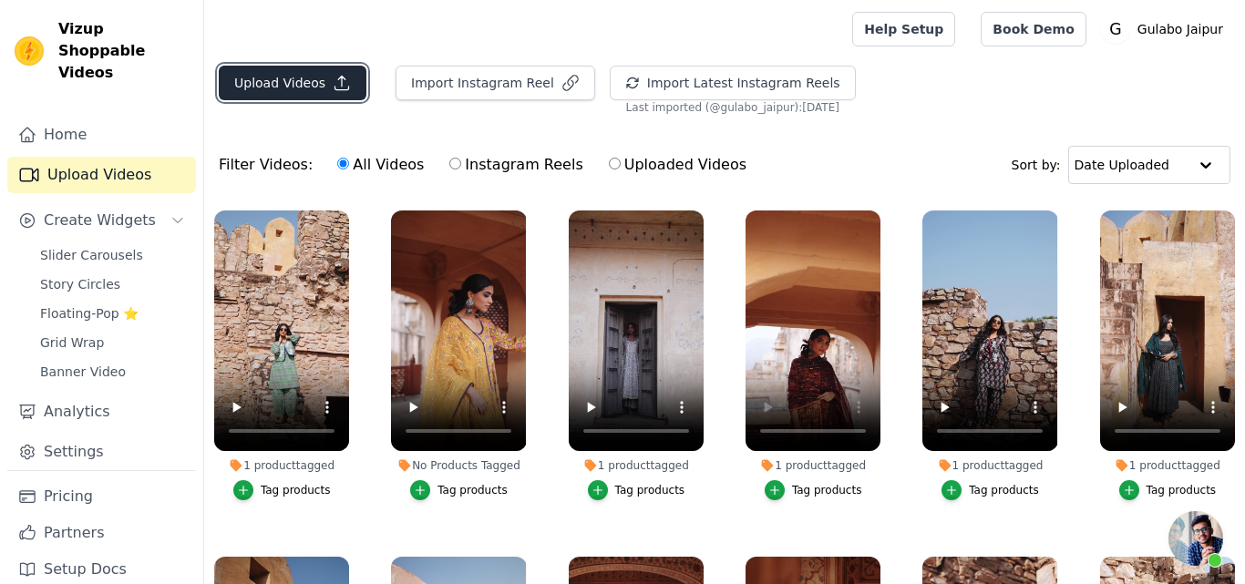
click at [276, 75] on button "Upload Videos" at bounding box center [293, 83] width 148 height 35
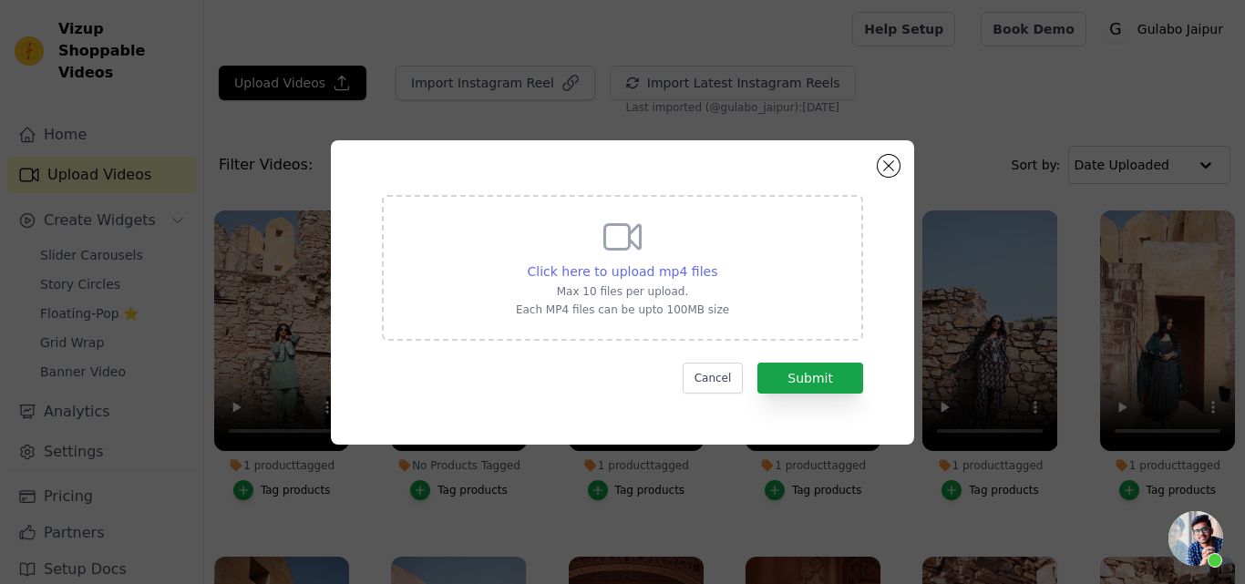
click at [621, 273] on span "Click here to upload mp4 files" at bounding box center [623, 271] width 191 height 15
click at [716, 263] on input "Click here to upload mp4 files Max 10 files per upload. Each MP4 files can be u…" at bounding box center [716, 262] width 1 height 1
click at [614, 273] on span "Click here to upload mp4 files" at bounding box center [623, 271] width 191 height 15
click at [716, 263] on input "Click here to upload mp4 files Max 10 files per upload. Each MP4 files can be u…" at bounding box center [716, 262] width 1 height 1
drag, startPoint x: 892, startPoint y: 145, endPoint x: 892, endPoint y: 173, distance: 28.3
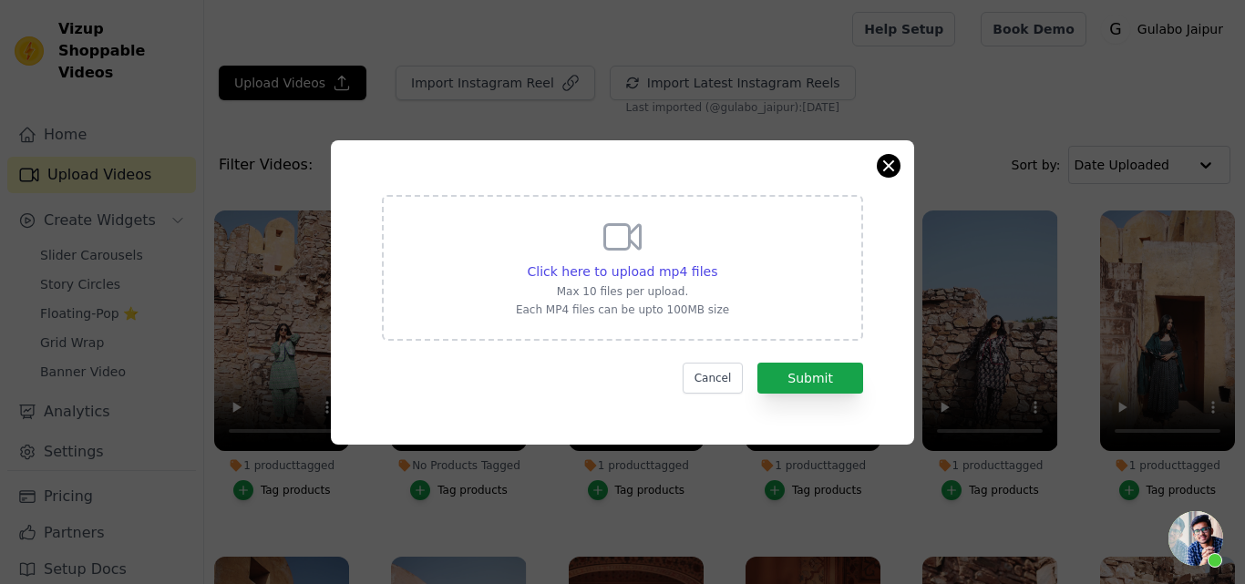
click at [895, 151] on div "Click here to upload mp4 files Max 10 files per upload. Each MP4 files can be u…" at bounding box center [622, 292] width 583 height 304
click at [892, 177] on div "Click here to upload mp4 files Max 10 files per upload. Each MP4 files can be u…" at bounding box center [622, 292] width 583 height 304
click at [889, 170] on button "Close modal" at bounding box center [889, 166] width 22 height 22
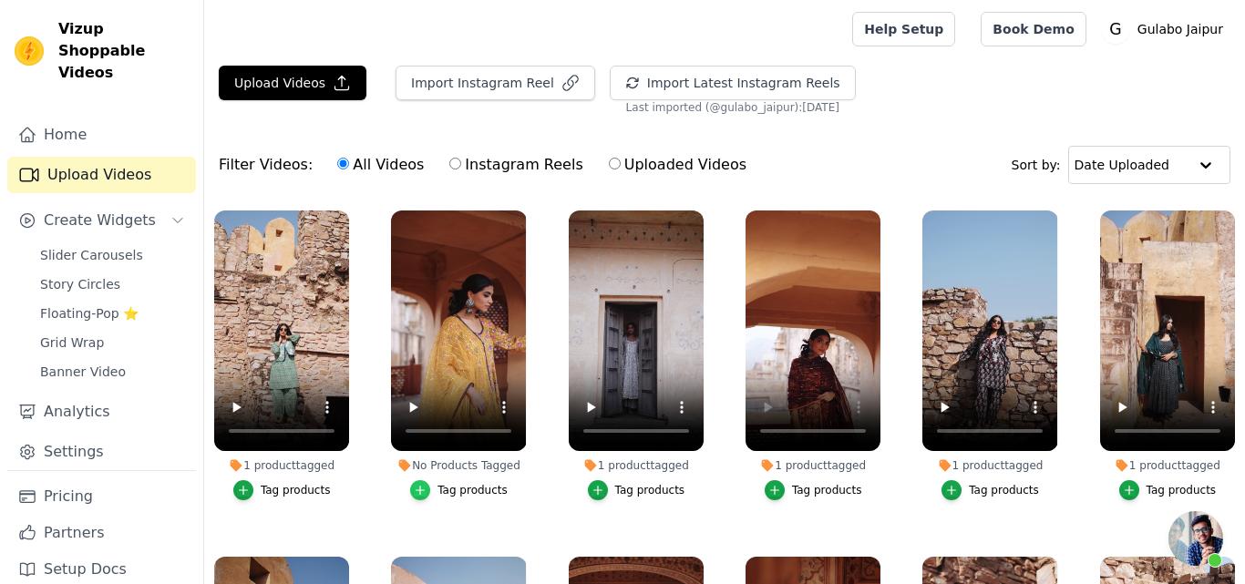
click at [426, 486] on icon "button" at bounding box center [420, 490] width 13 height 13
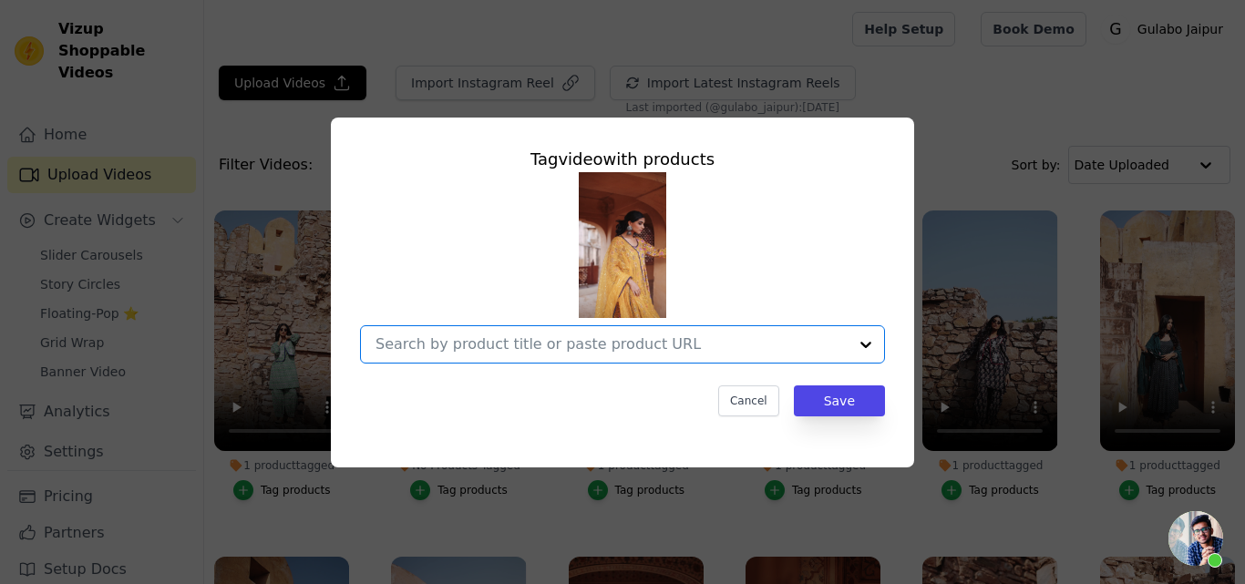
click at [472, 340] on input "No Products Tagged Tag video with products Option undefined, selected. Select i…" at bounding box center [612, 343] width 472 height 17
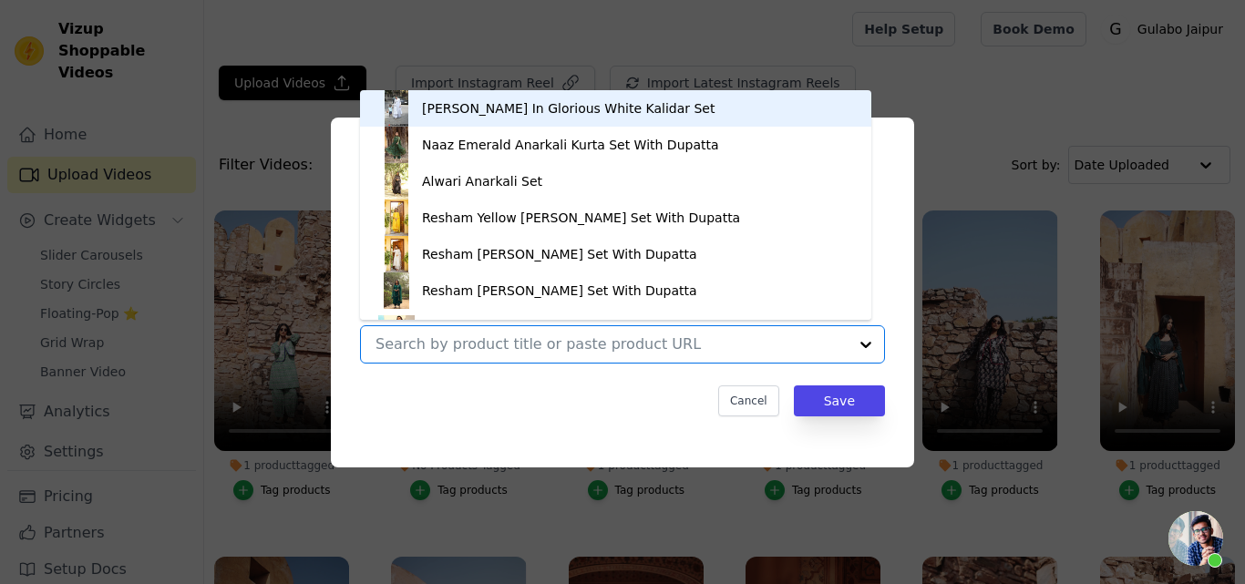
paste input "PRITAL MUSTARD ANARKALI"
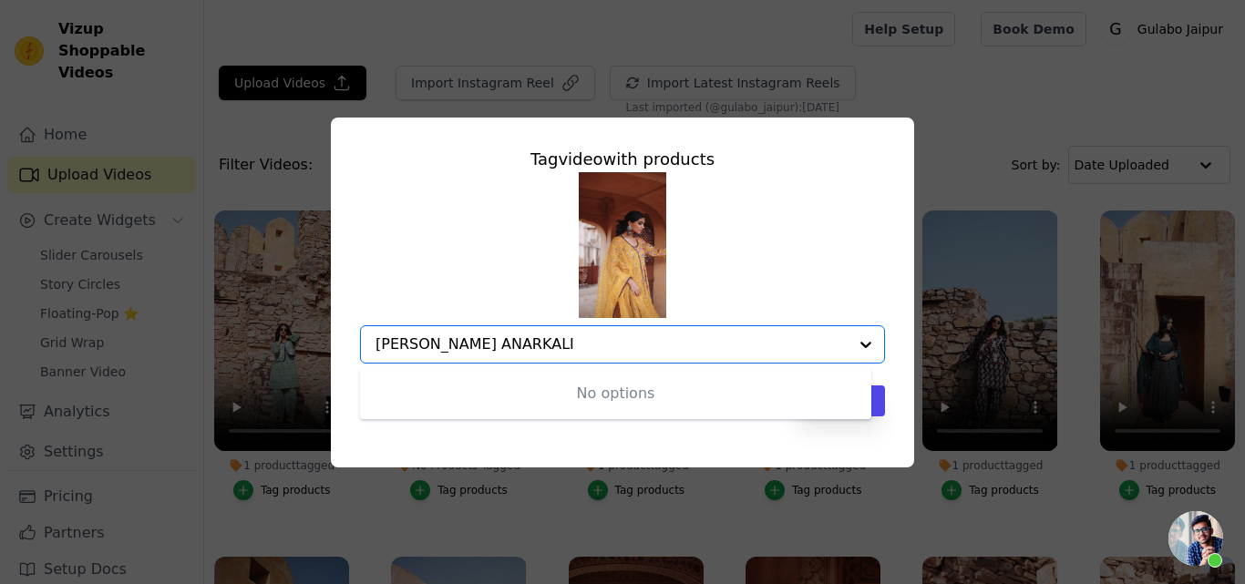
type input "PRITAL MUSTARD ANARKALI"
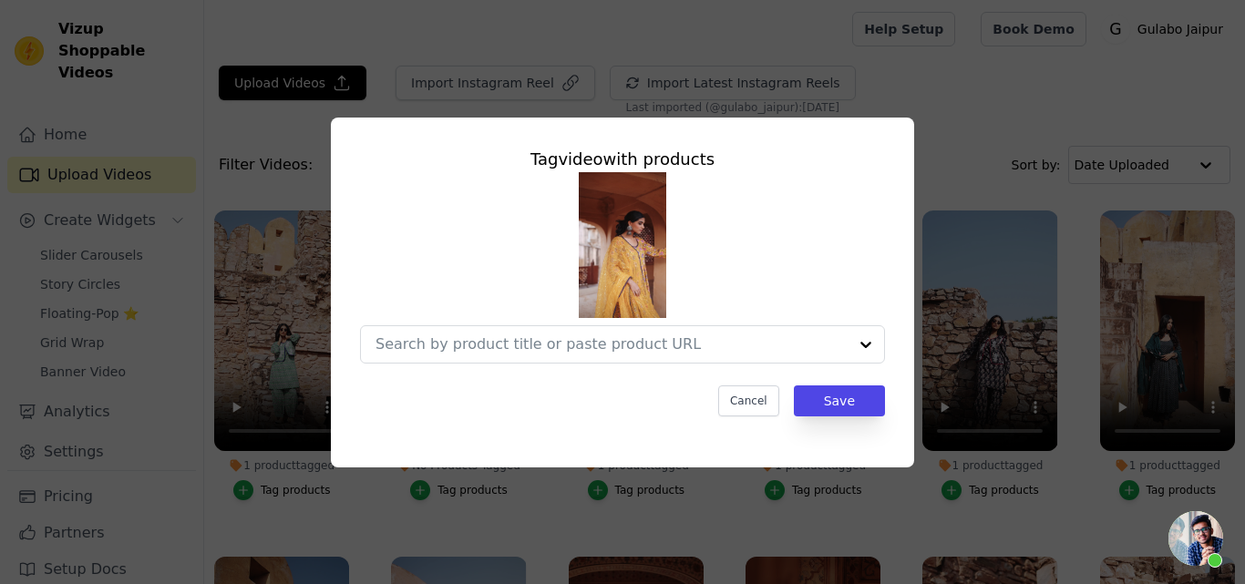
click at [510, 323] on div at bounding box center [622, 267] width 525 height 191
click at [493, 343] on input "No Products Tagged Tag video with products Cancel Save Tag products" at bounding box center [612, 343] width 472 height 17
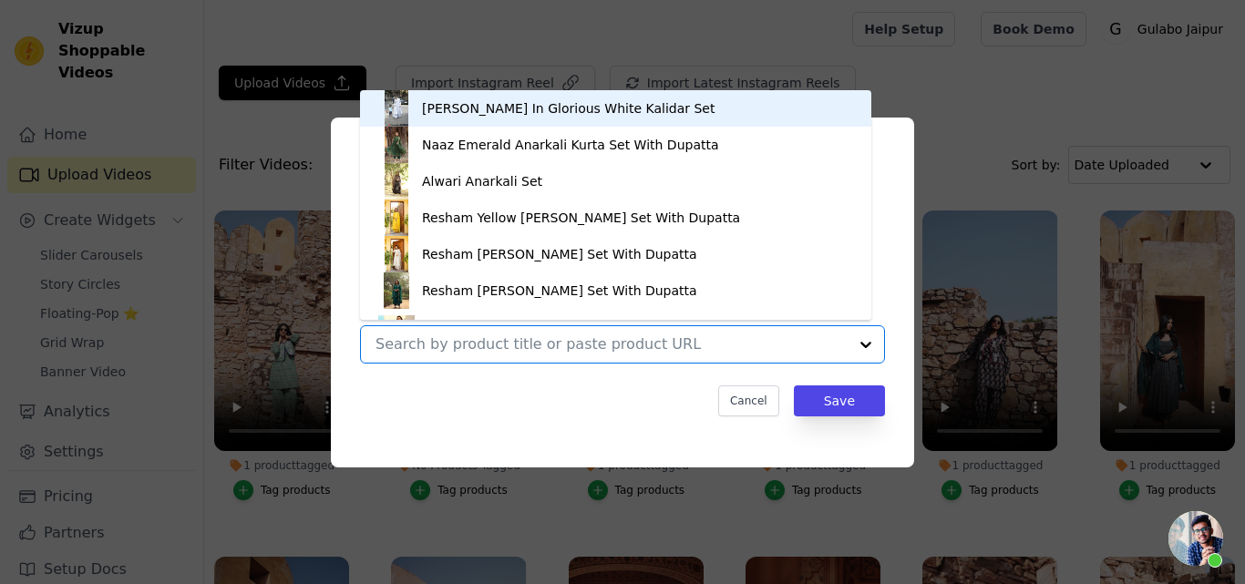
paste input "Prital Taari Yellow Anarkali Set"
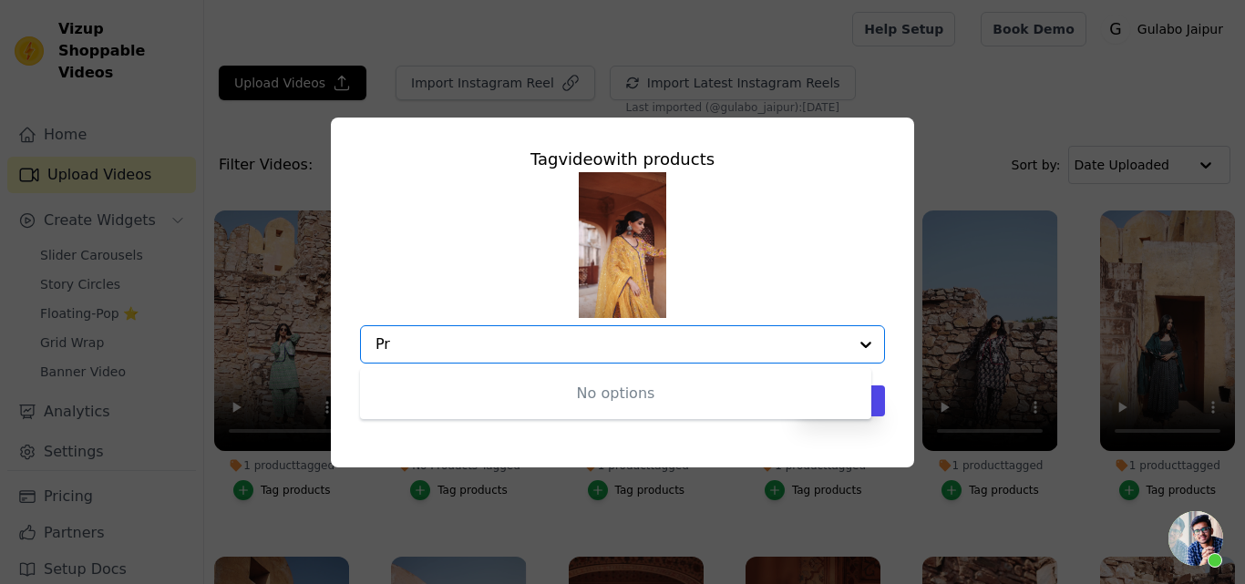
type input "P"
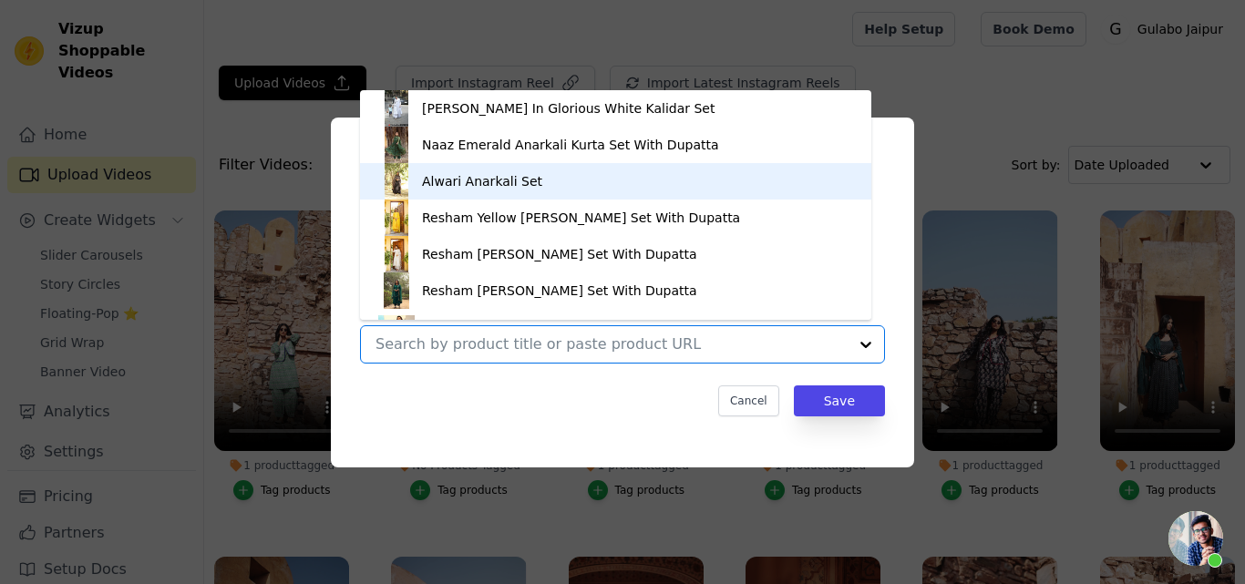
scroll to position [26, 0]
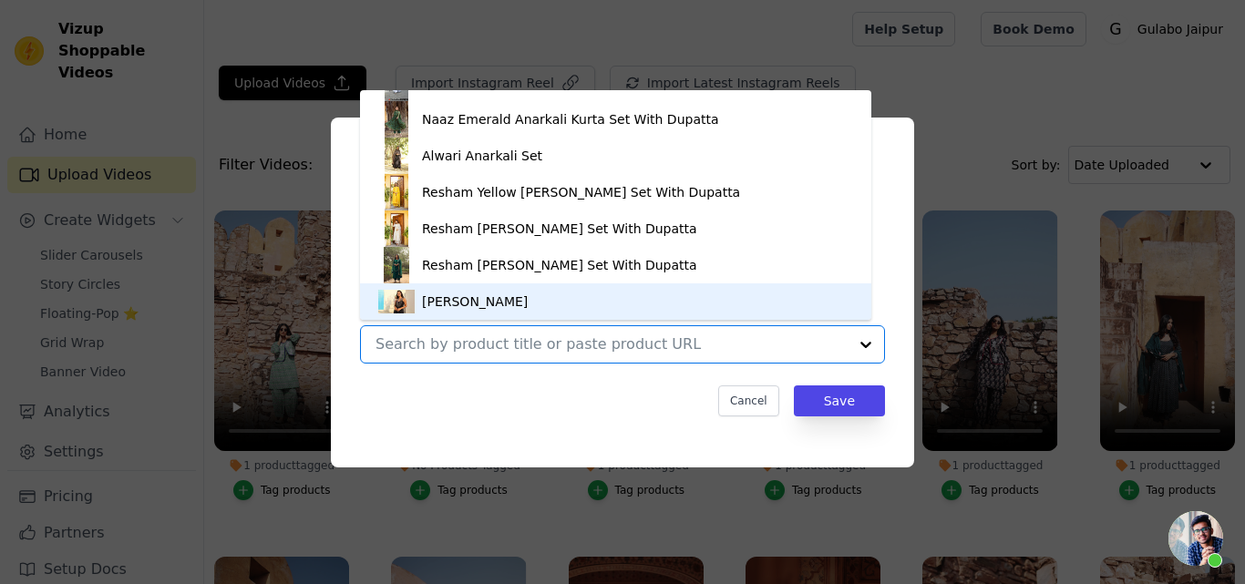
paste input "Prital Taari Yellow Anarkali Set"
type input "Prital Taari Yellow Anarkali Set"
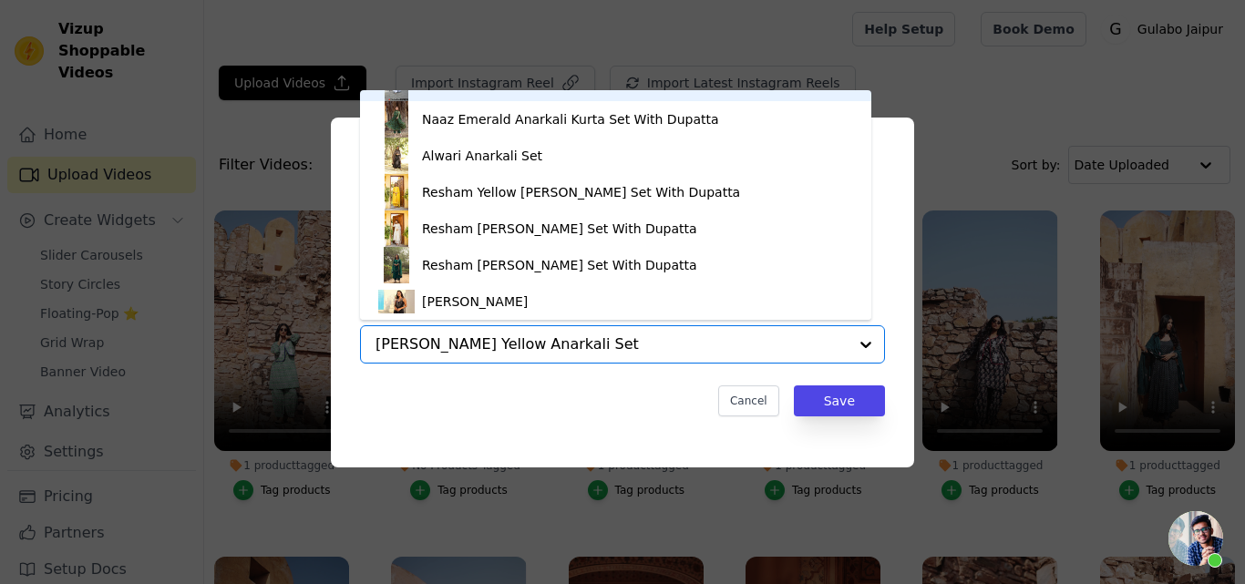
scroll to position [0, 0]
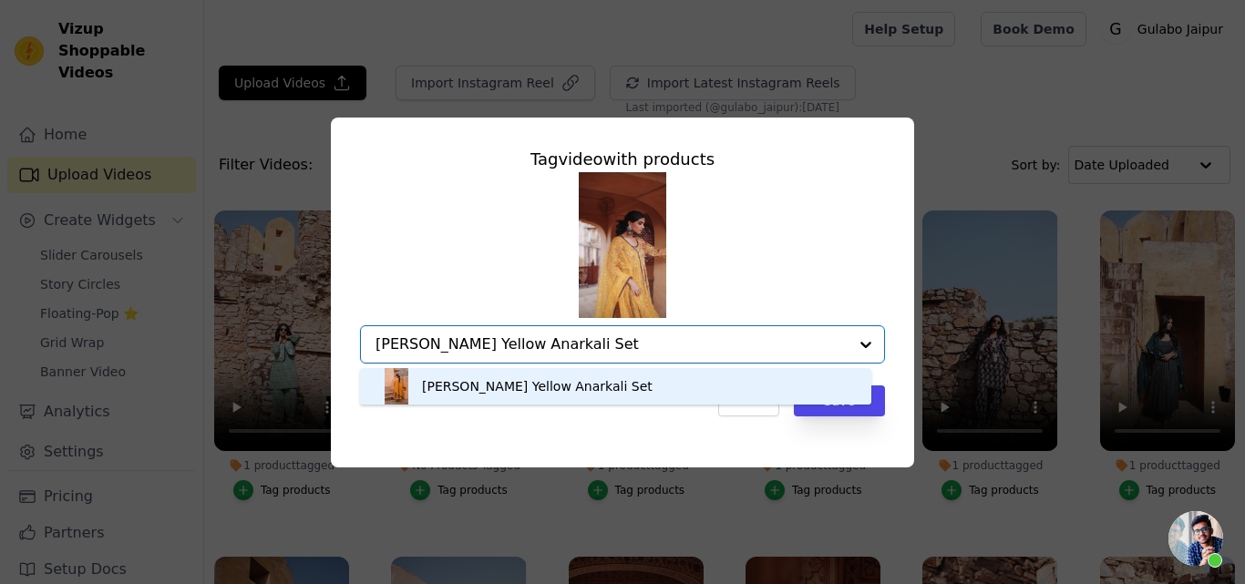
click at [447, 379] on div "Prital Taari Yellow Anarkali Set" at bounding box center [537, 386] width 231 height 18
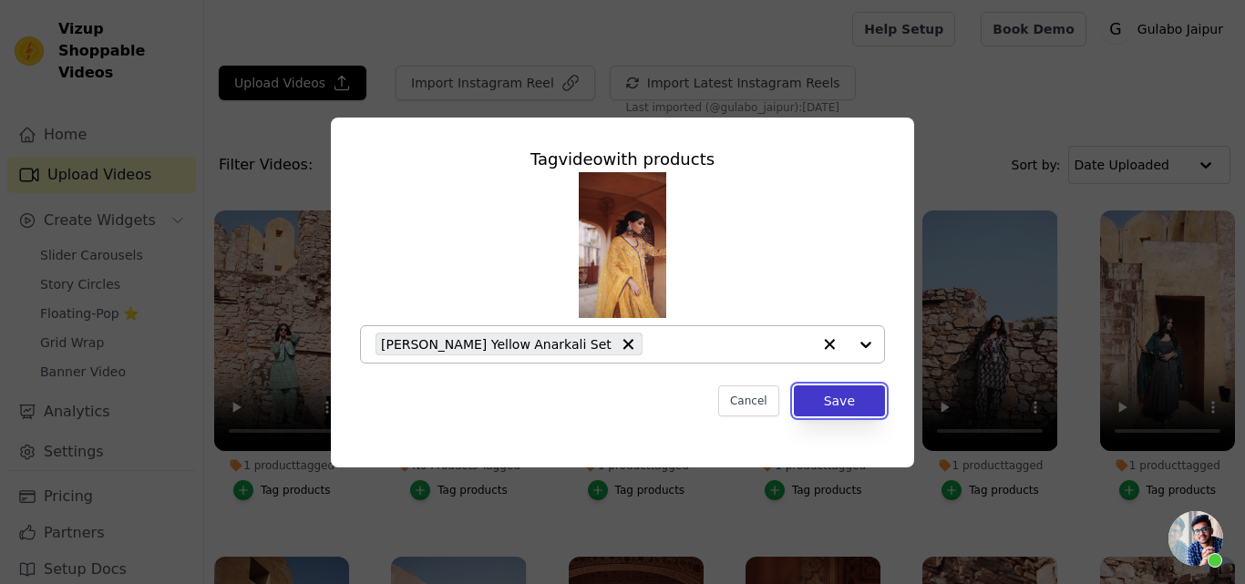
click at [860, 396] on button "Save" at bounding box center [839, 401] width 91 height 31
click at [828, 396] on button "Save" at bounding box center [839, 401] width 91 height 31
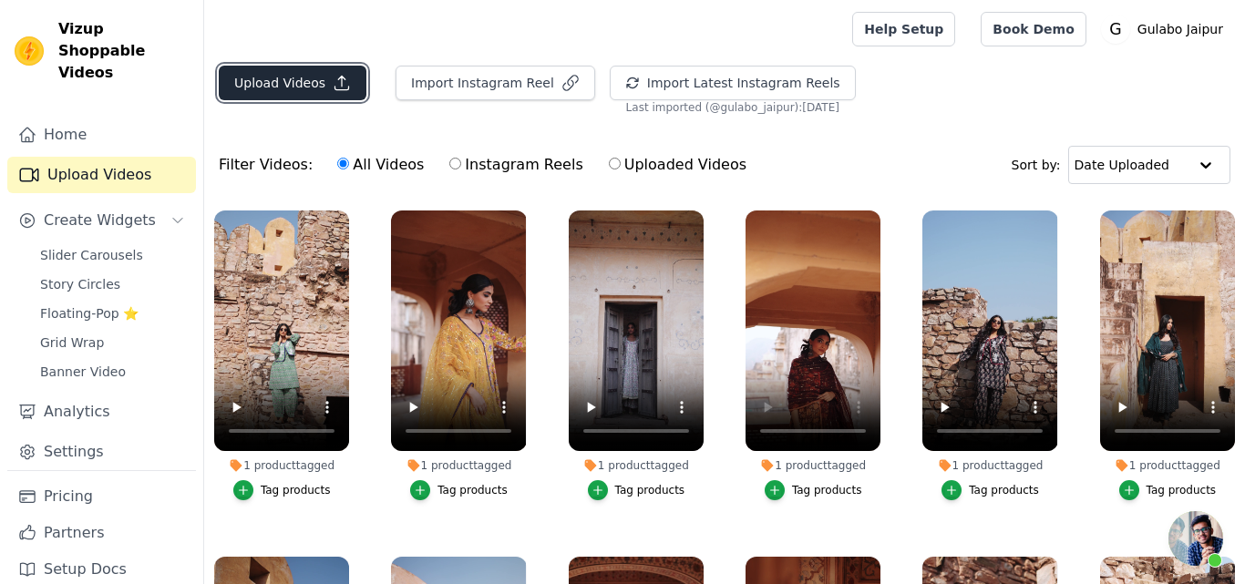
click at [254, 84] on button "Upload Videos" at bounding box center [293, 83] width 148 height 35
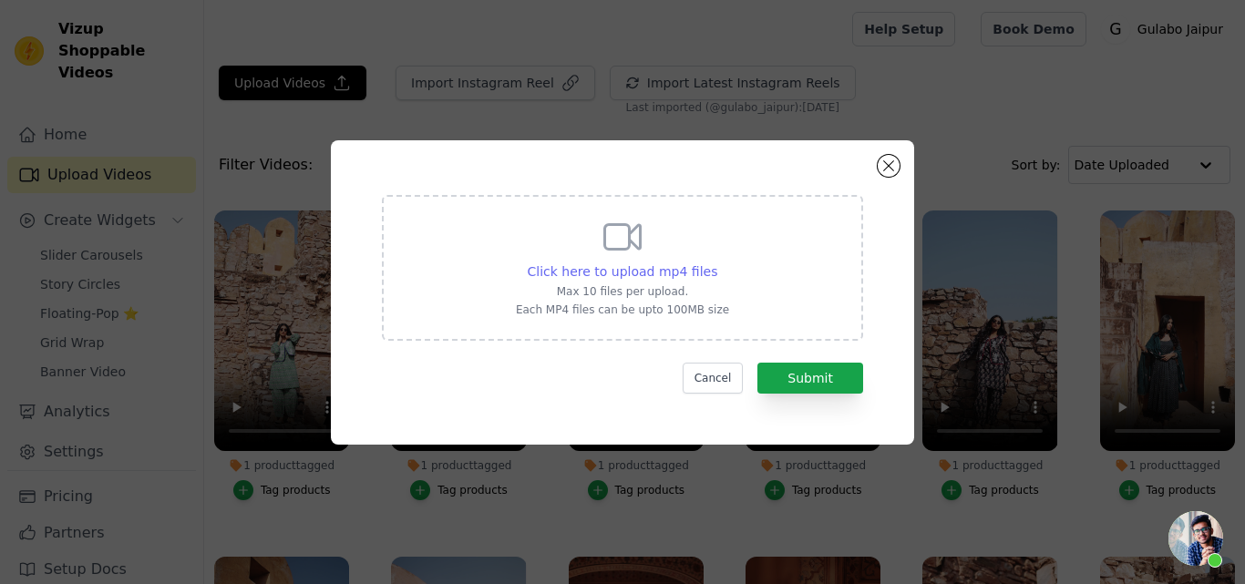
click at [576, 264] on span "Click here to upload mp4 files" at bounding box center [623, 271] width 191 height 15
click at [716, 263] on input "Click here to upload mp4 files Max 10 files per upload. Each MP4 files can be u…" at bounding box center [716, 262] width 1 height 1
click at [709, 376] on button "Cancel" at bounding box center [713, 378] width 61 height 31
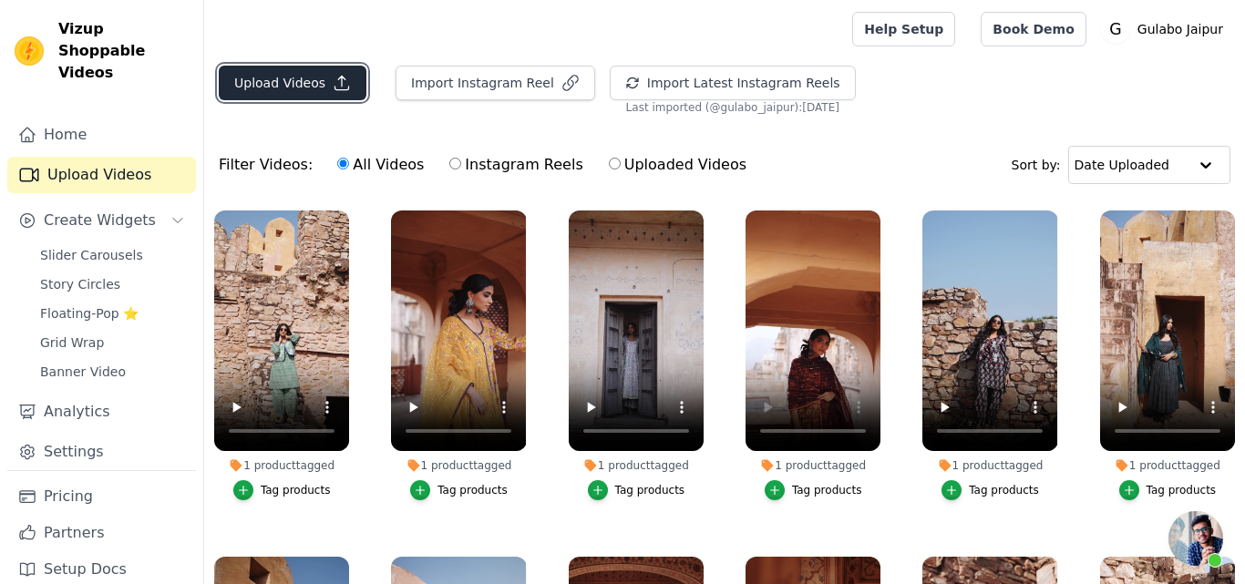
click at [289, 70] on button "Upload Videos" at bounding box center [293, 83] width 148 height 35
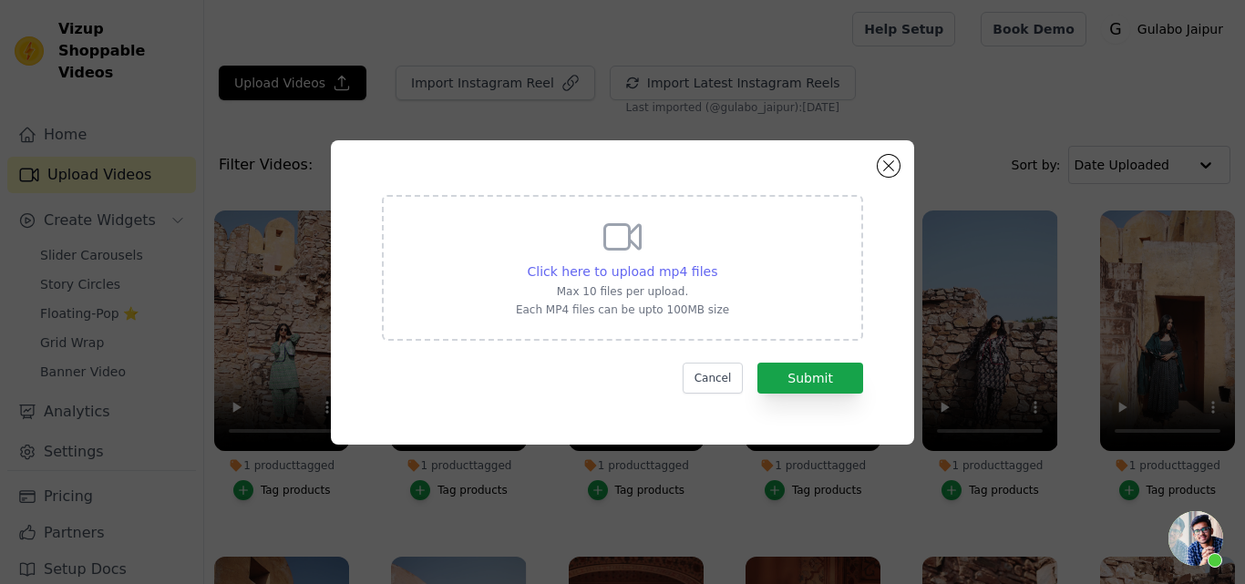
click at [574, 264] on span "Click here to upload mp4 files" at bounding box center [623, 271] width 191 height 15
click at [716, 263] on input "Click here to upload mp4 files Max 10 files per upload. Each MP4 files can be u…" at bounding box center [716, 262] width 1 height 1
type input "C:\fakepath\QIA MINT CO-ORD SET.mp4"
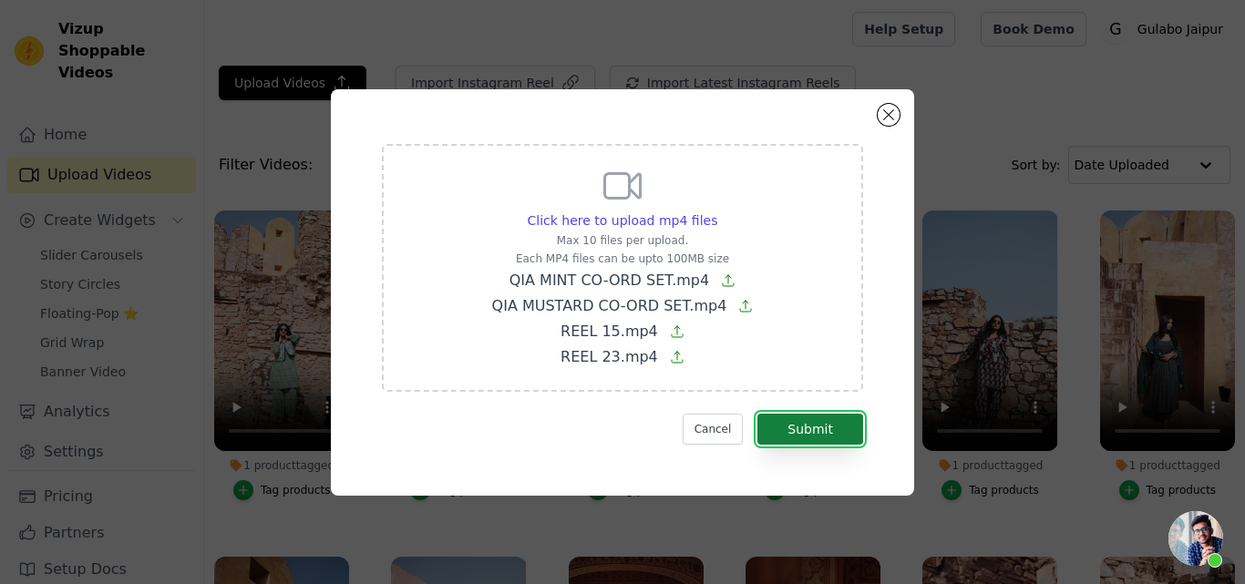
click at [822, 432] on button "Submit" at bounding box center [810, 429] width 106 height 31
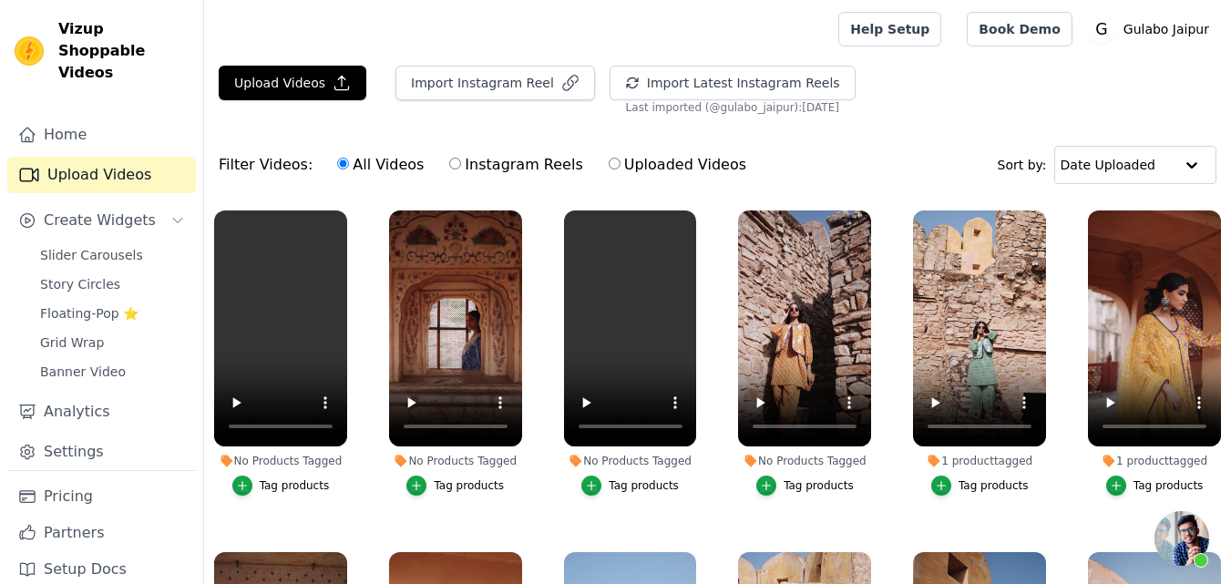
scroll to position [687, 0]
